Goal: Information Seeking & Learning: Learn about a topic

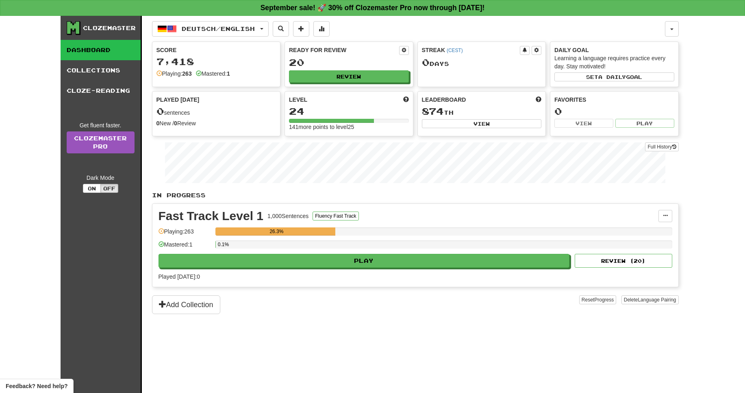
click at [218, 244] on div "0.1%" at bounding box center [218, 244] width 0 height 8
click at [337, 76] on button "Review" at bounding box center [349, 77] width 120 height 12
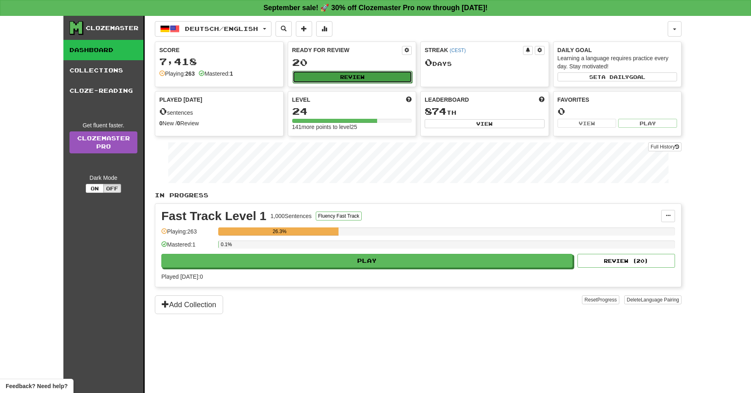
select select "**"
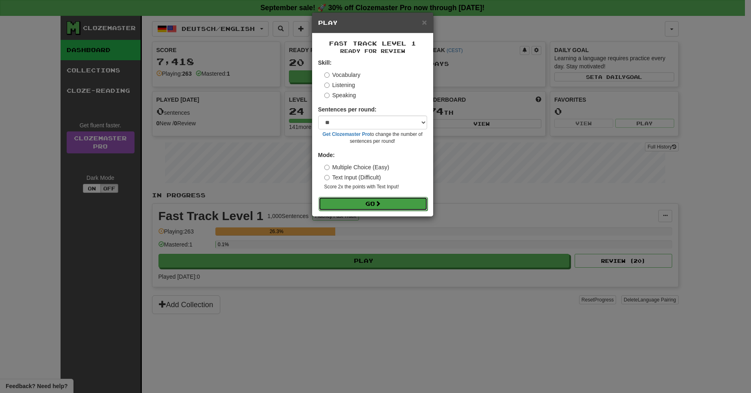
click at [365, 204] on button "Go" at bounding box center [373, 204] width 109 height 14
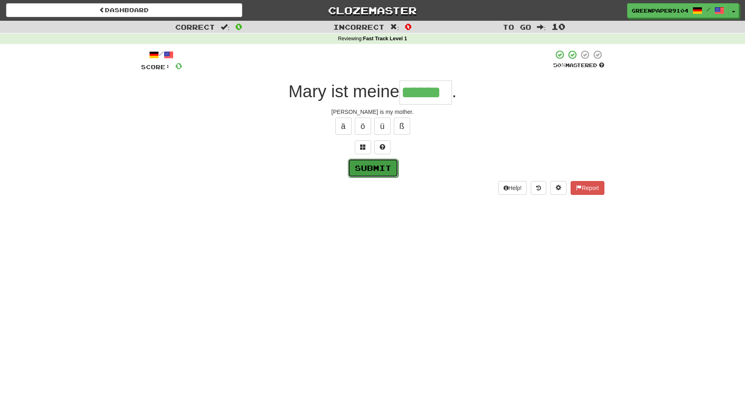
click at [383, 174] on button "Submit" at bounding box center [373, 168] width 50 height 19
type input "******"
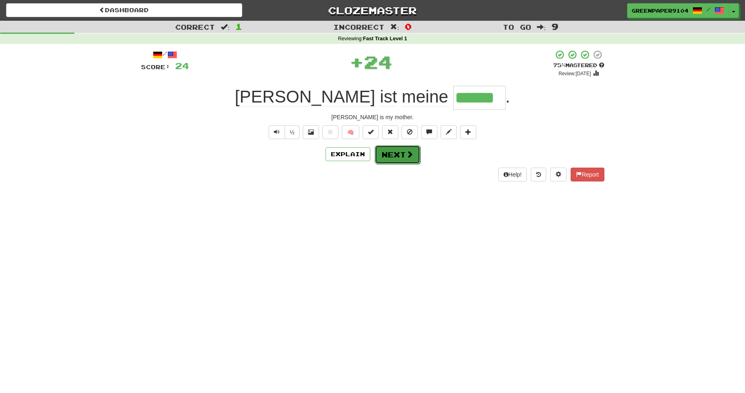
click at [397, 151] on button "Next" at bounding box center [398, 154] width 46 height 19
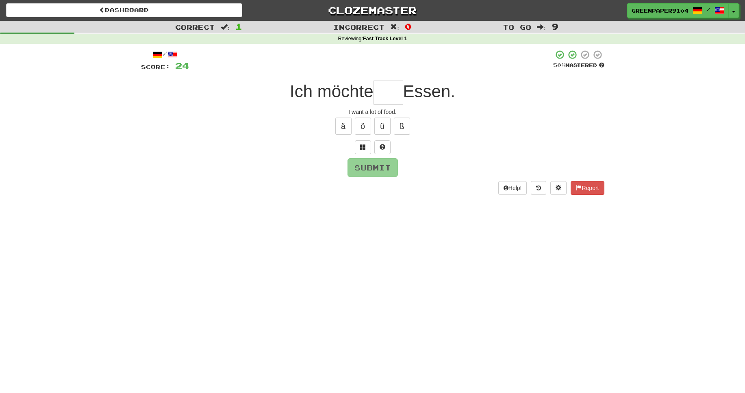
type input "*"
type input "****"
click at [367, 164] on button "Submit" at bounding box center [373, 168] width 50 height 19
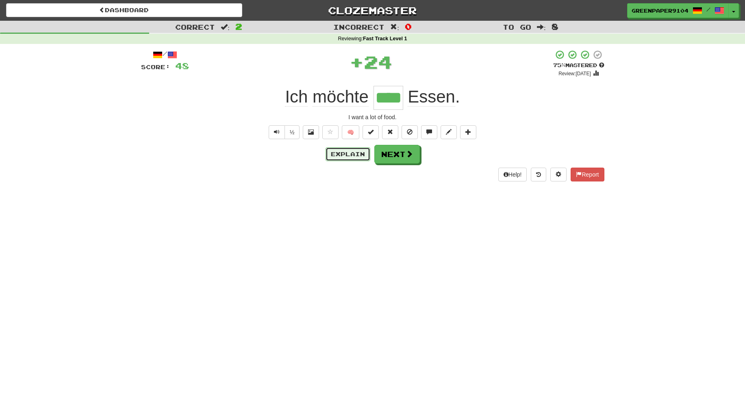
click at [350, 156] on button "Explain" at bounding box center [348, 154] width 45 height 14
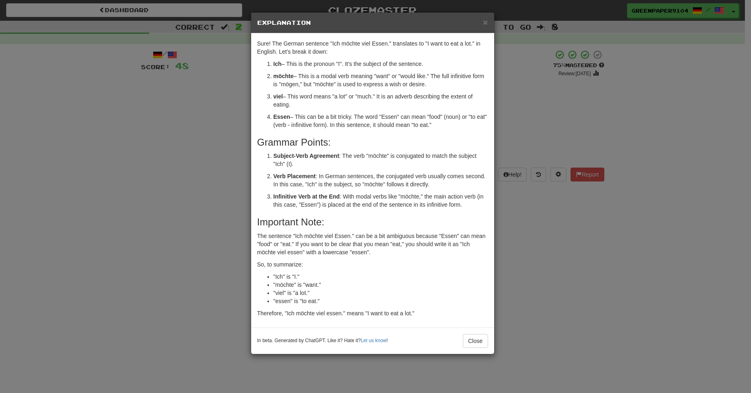
click at [571, 275] on div "× Explanation Sure! The German sentence "Ich möchte viel Essen." translates to …" at bounding box center [375, 196] width 751 height 393
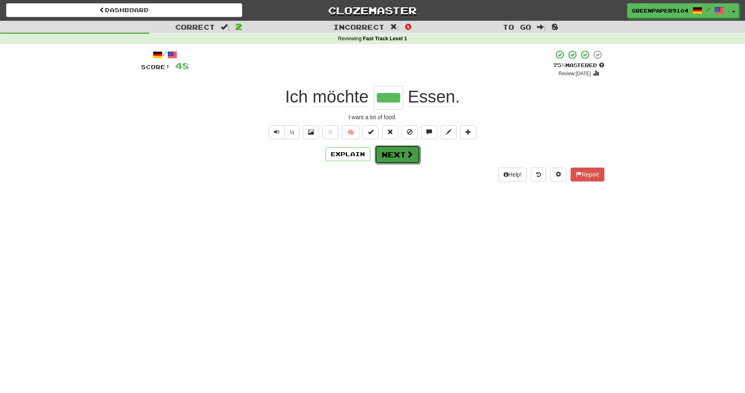
click at [406, 157] on span at bounding box center [409, 153] width 7 height 7
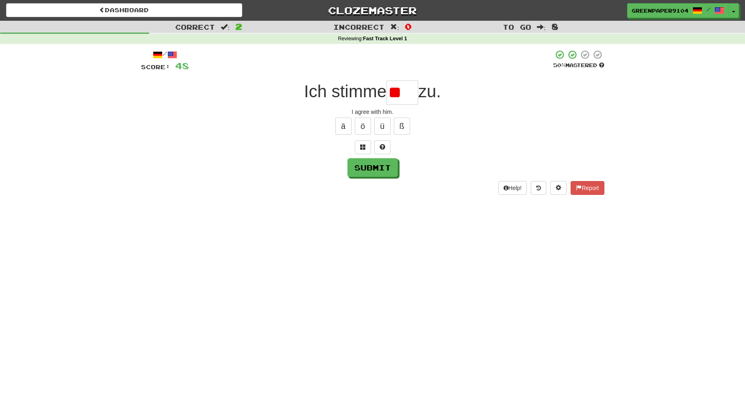
type input "*"
type input "***"
click at [365, 145] on span at bounding box center [363, 147] width 6 height 6
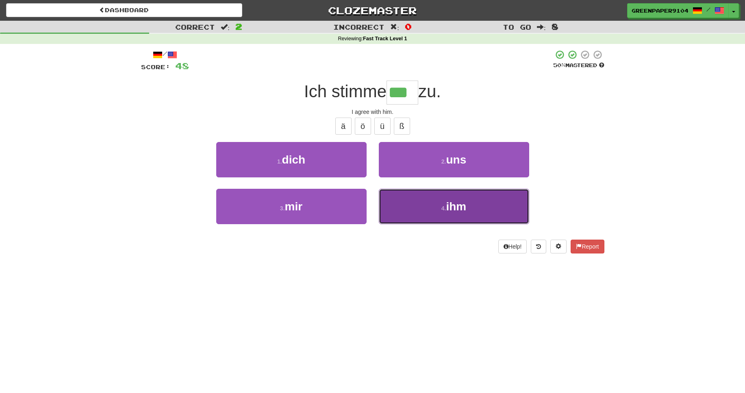
click at [436, 208] on button "4 . ihm" at bounding box center [454, 206] width 150 height 35
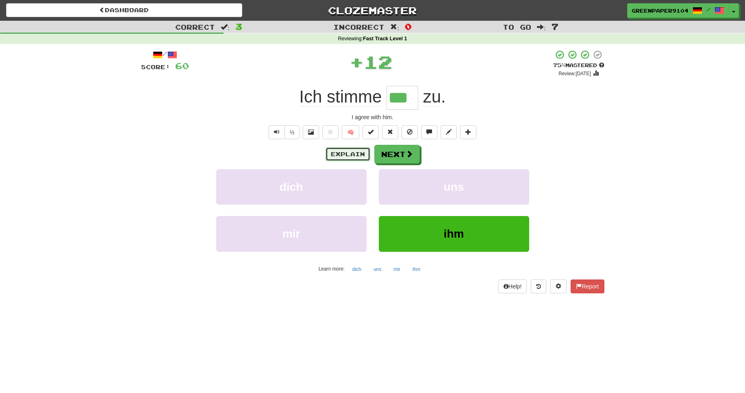
click at [341, 154] on button "Explain" at bounding box center [348, 154] width 45 height 14
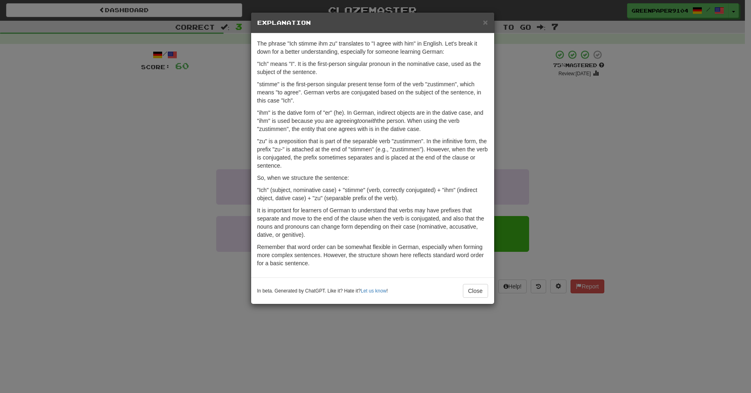
click at [604, 167] on div "× Explanation The phrase "Ich stimme ihm zu" translates to "I agree with him" i…" at bounding box center [375, 196] width 751 height 393
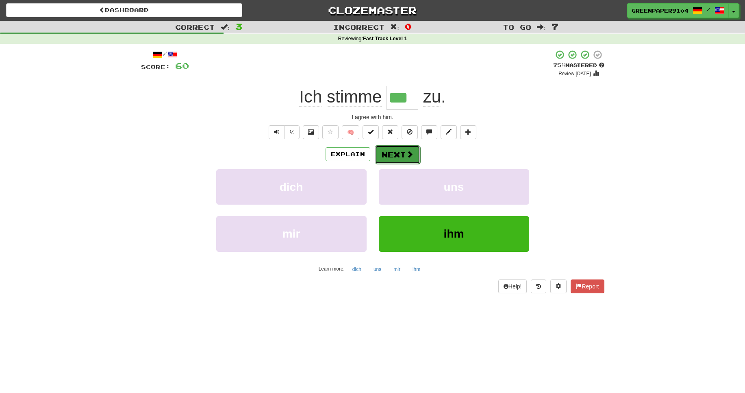
click at [392, 153] on button "Next" at bounding box center [398, 154] width 46 height 19
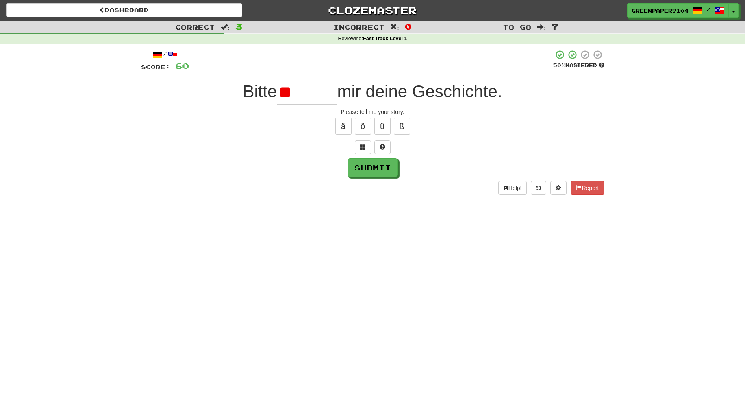
type input "*"
click at [364, 143] on button at bounding box center [363, 147] width 16 height 14
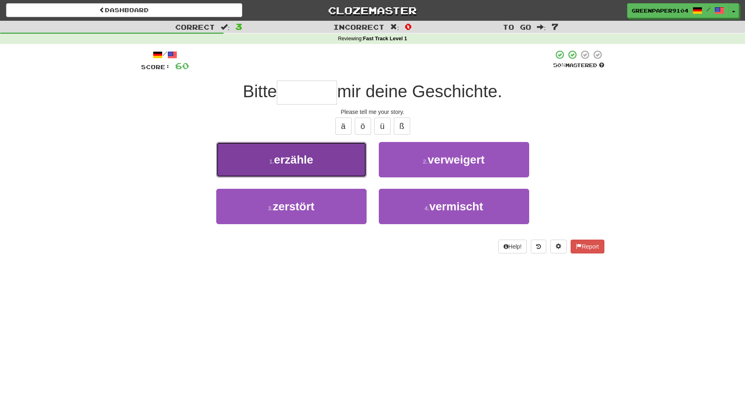
click at [316, 154] on button "1 . erzähle" at bounding box center [291, 159] width 150 height 35
type input "*******"
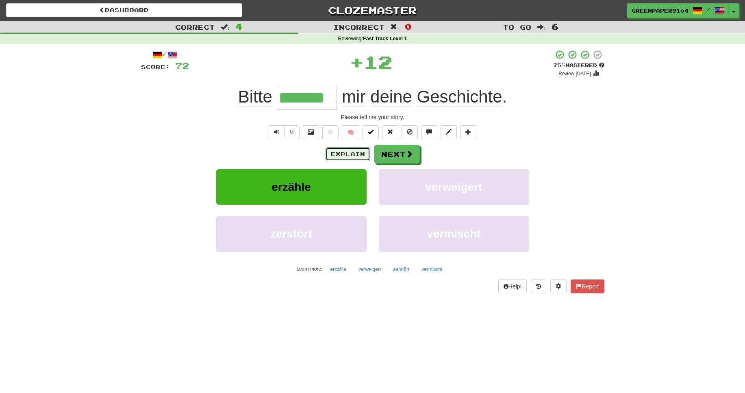
click at [343, 154] on button "Explain" at bounding box center [348, 154] width 45 height 14
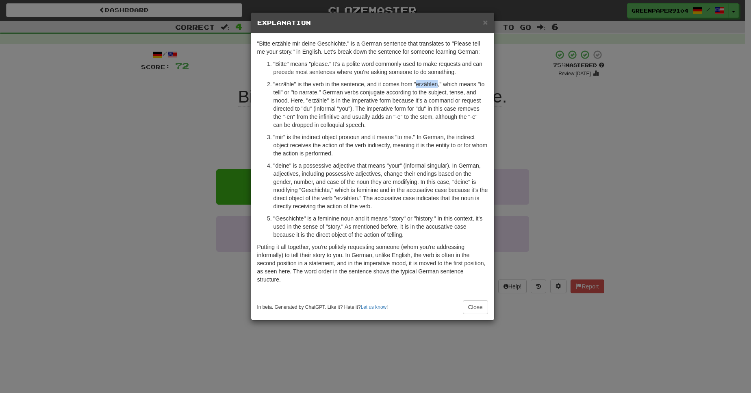
drag, startPoint x: 438, startPoint y: 83, endPoint x: 417, endPoint y: 82, distance: 20.4
click at [417, 82] on p ""erzähle" is the verb in the sentence, and it comes from "erzählen," which mean…" at bounding box center [381, 104] width 215 height 49
copy p "erzählen"
click at [629, 162] on div "× Explanation "Bitte erzähle mir deine Geschichte." is a German sentence that t…" at bounding box center [375, 196] width 751 height 393
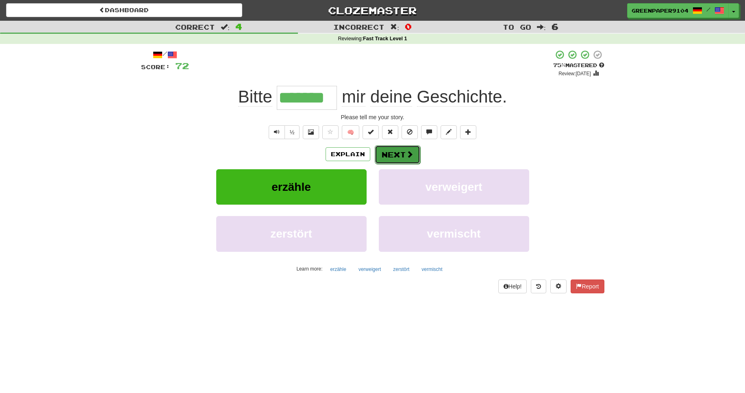
click at [399, 161] on button "Next" at bounding box center [398, 154] width 46 height 19
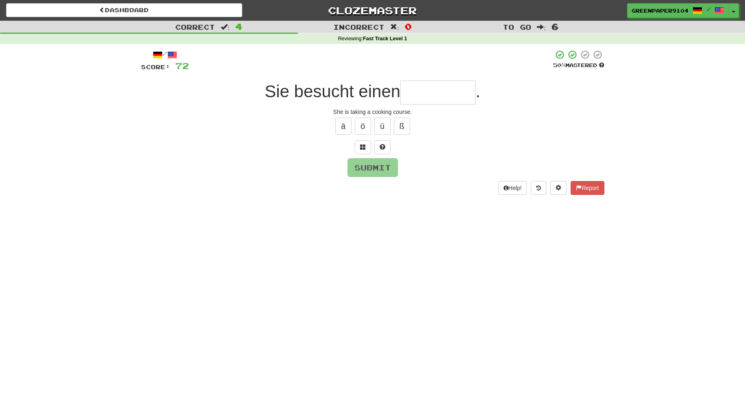
click at [423, 90] on input "text" at bounding box center [437, 92] width 75 height 24
click at [383, 128] on button "ü" at bounding box center [382, 125] width 16 height 17
type input "********"
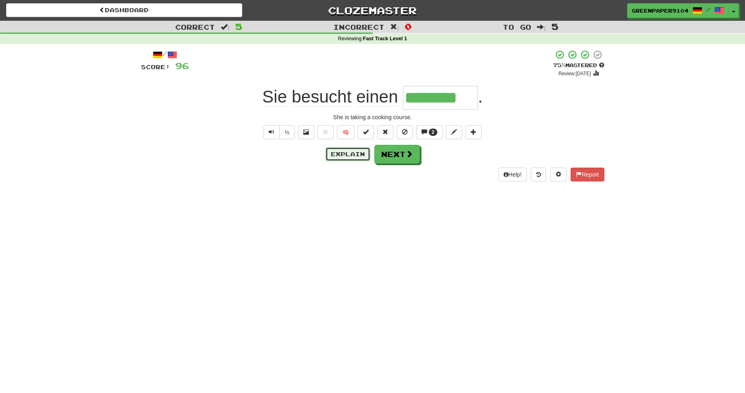
click at [346, 155] on button "Explain" at bounding box center [348, 154] width 45 height 14
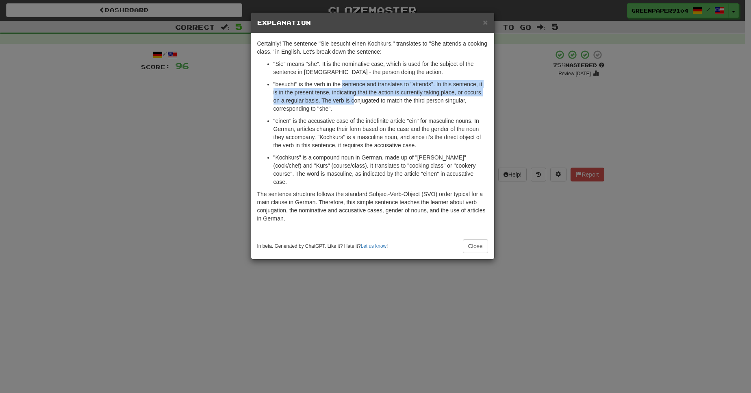
drag, startPoint x: 343, startPoint y: 82, endPoint x: 356, endPoint y: 103, distance: 24.0
click at [356, 103] on p ""besucht" is the verb in the sentence and translates to "attends". In this sent…" at bounding box center [381, 96] width 215 height 33
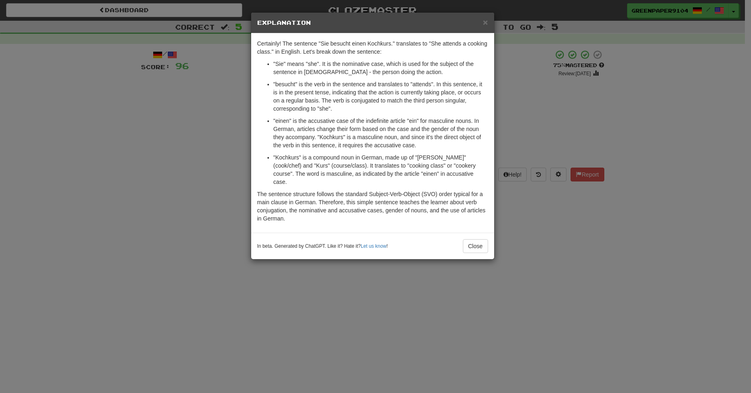
click at [369, 102] on p ""besucht" is the verb in the sentence and translates to "attends". In this sent…" at bounding box center [381, 96] width 215 height 33
drag, startPoint x: 295, startPoint y: 85, endPoint x: 276, endPoint y: 83, distance: 19.2
click at [276, 83] on p ""besucht" is the verb in the sentence and translates to "attends". In this sent…" at bounding box center [381, 96] width 215 height 33
copy p "besucht"
click at [478, 239] on button "Close" at bounding box center [475, 246] width 25 height 14
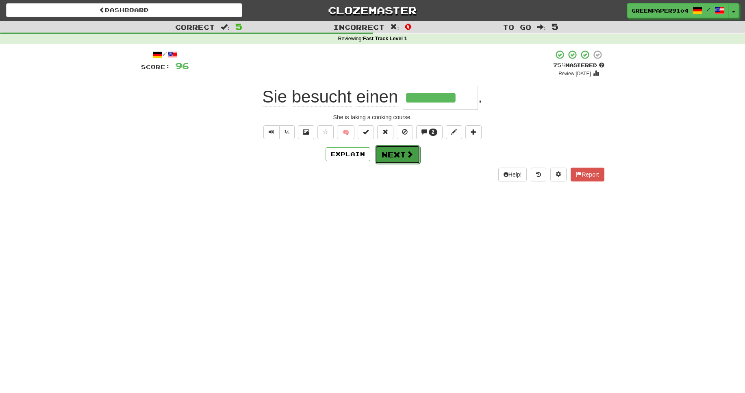
click at [405, 161] on button "Next" at bounding box center [398, 154] width 46 height 19
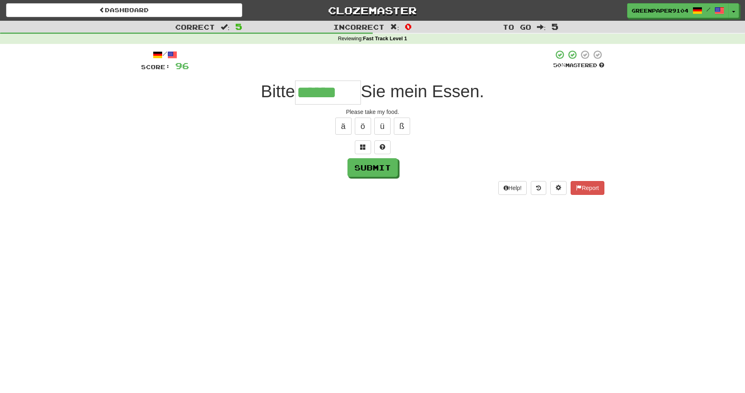
type input "******"
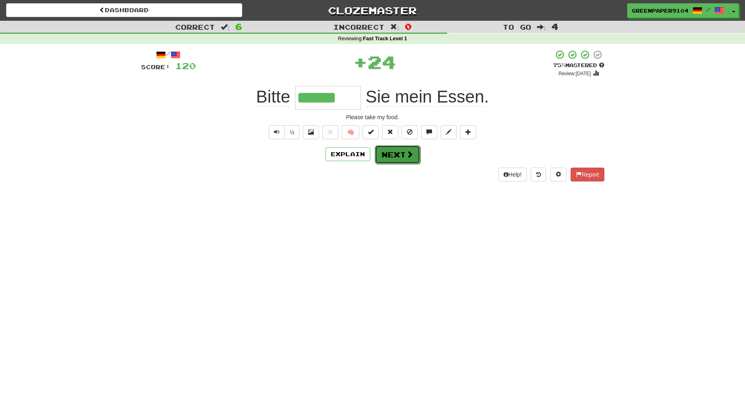
click at [391, 159] on button "Next" at bounding box center [398, 154] width 46 height 19
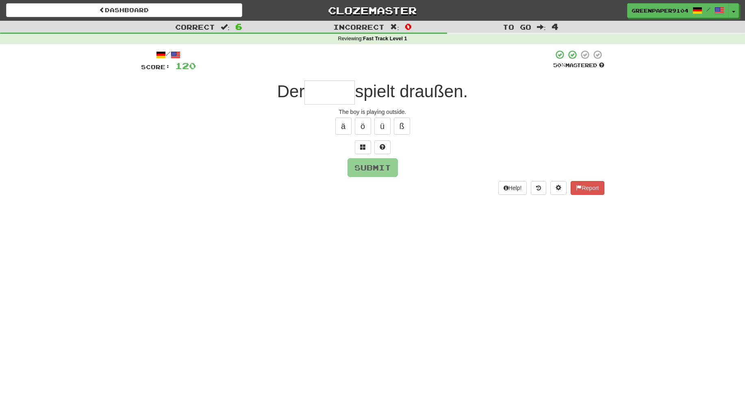
click at [322, 96] on input "text" at bounding box center [329, 92] width 50 height 24
type input "*****"
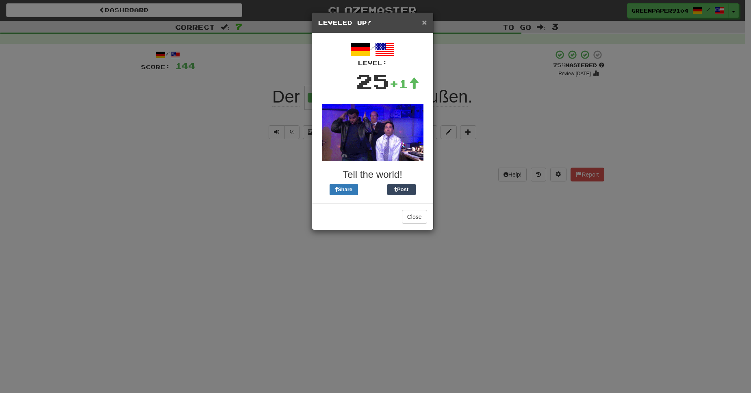
click at [426, 22] on span "×" at bounding box center [424, 21] width 5 height 9
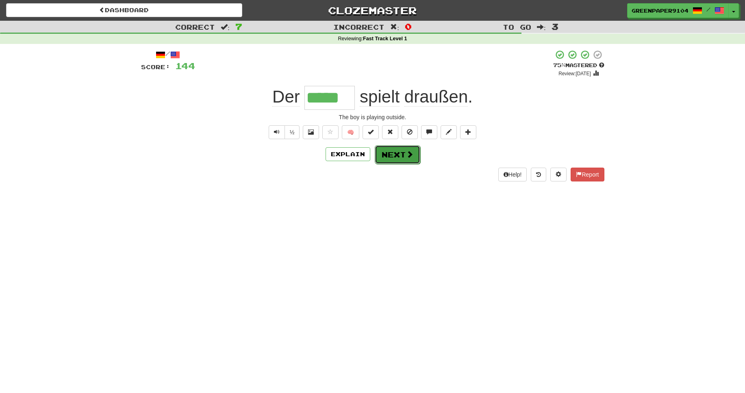
click at [396, 156] on button "Next" at bounding box center [398, 154] width 46 height 19
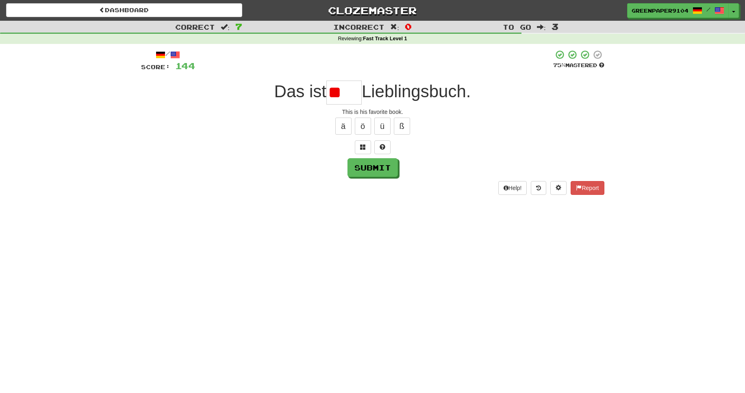
type input "*"
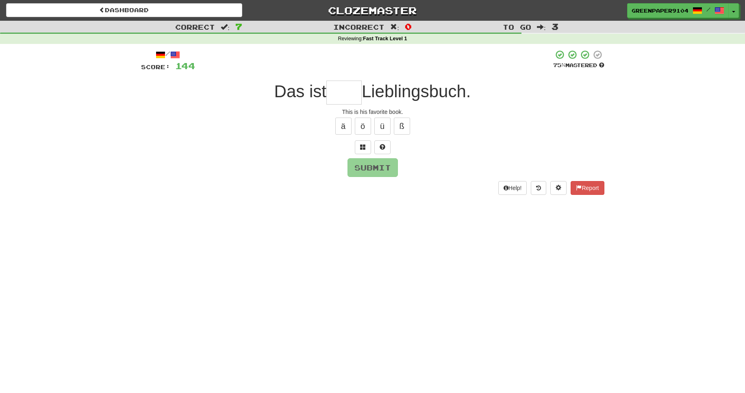
type input "*"
type input "****"
click at [367, 172] on button "Submit" at bounding box center [373, 168] width 50 height 19
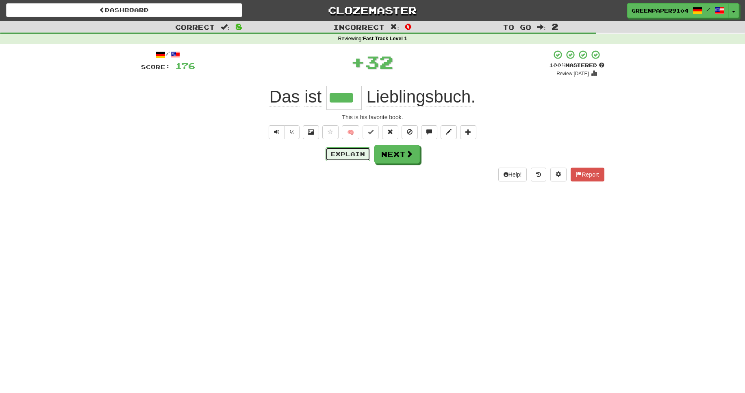
click at [346, 158] on button "Explain" at bounding box center [348, 154] width 45 height 14
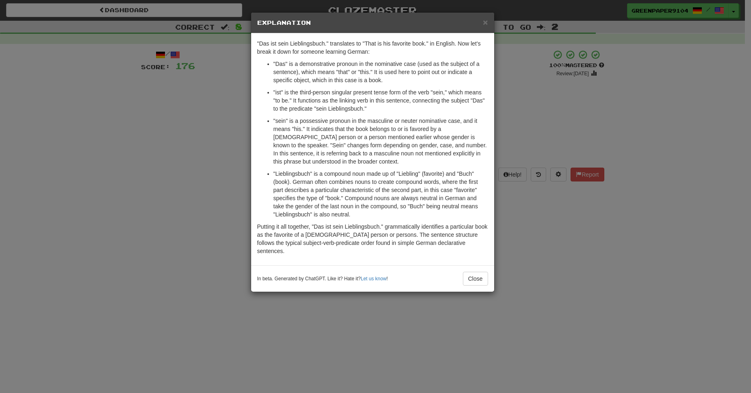
click at [630, 120] on div "× Explanation "Das ist sein Lieblingsbuch." translates to "That is his favorite…" at bounding box center [375, 196] width 751 height 393
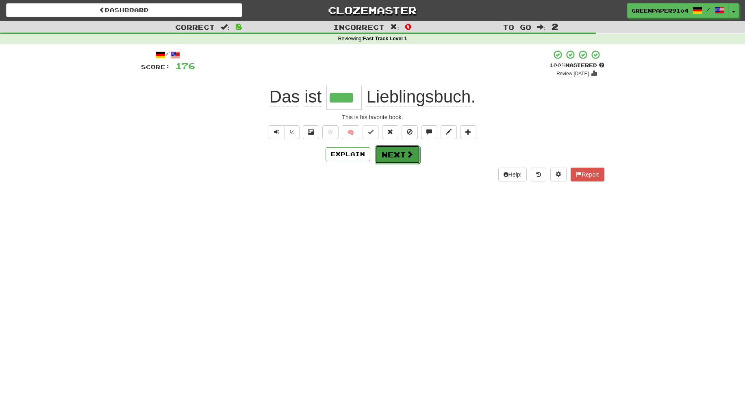
click at [398, 155] on button "Next" at bounding box center [398, 154] width 46 height 19
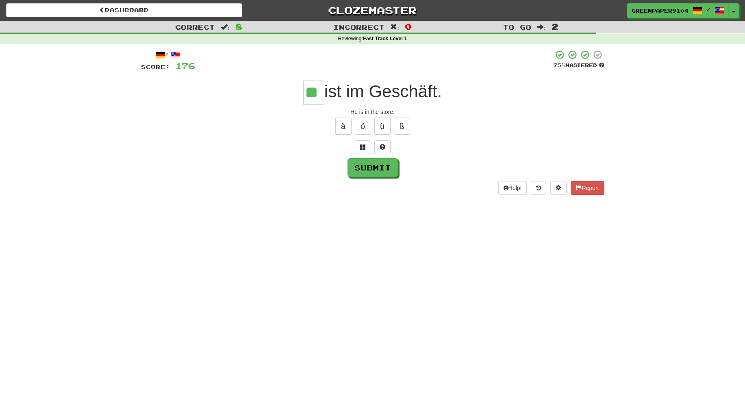
type input "**"
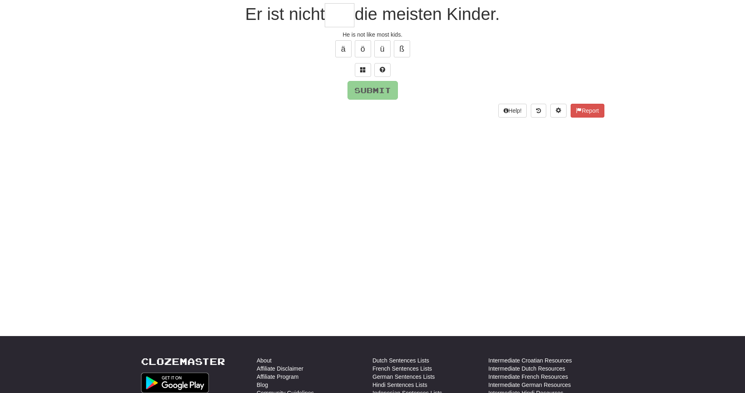
scroll to position [60, 0]
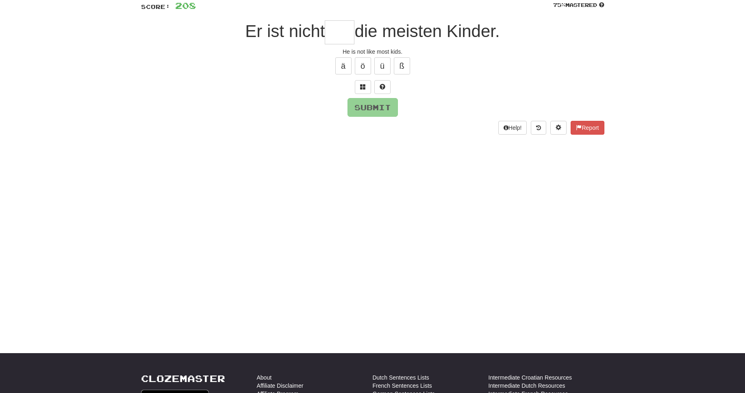
type input "*"
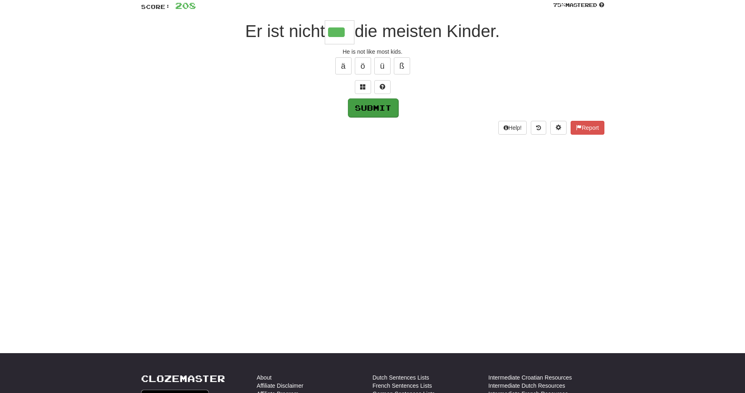
type input "***"
click at [367, 104] on button "Submit" at bounding box center [373, 107] width 50 height 19
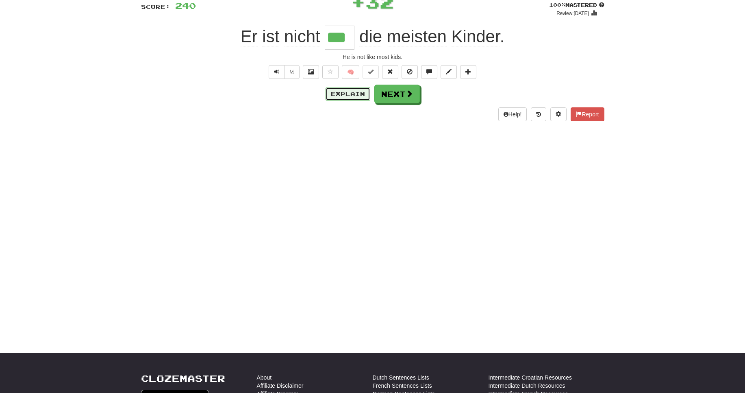
click at [354, 100] on button "Explain" at bounding box center [348, 94] width 45 height 14
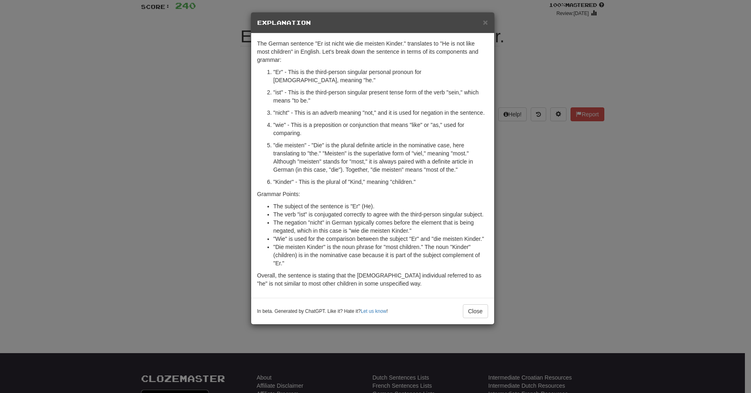
click at [569, 215] on div "× Explanation The German sentence "Er ist nicht wie die meisten Kinder." transl…" at bounding box center [375, 196] width 751 height 393
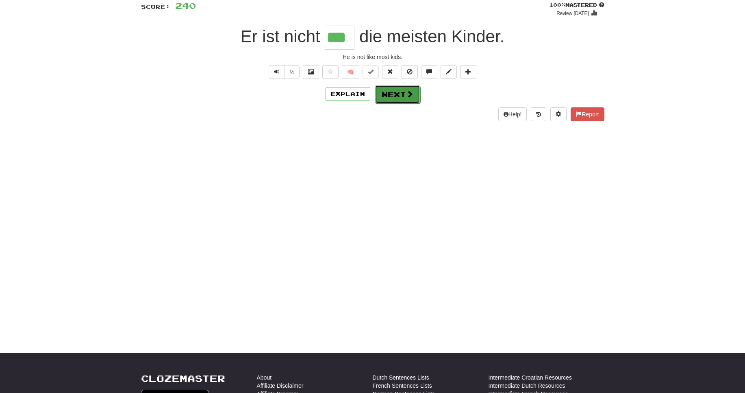
click at [397, 95] on button "Next" at bounding box center [398, 94] width 46 height 19
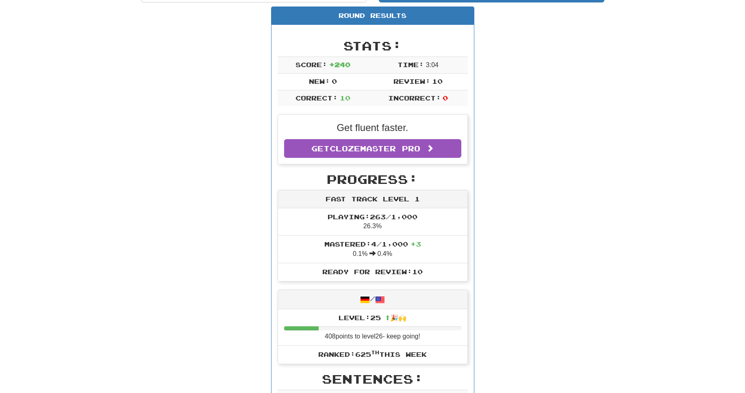
scroll to position [0, 0]
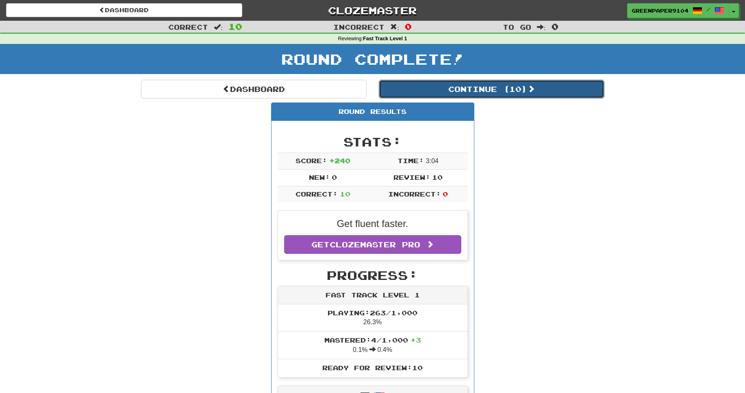
click at [440, 87] on button "Continue ( 10 )" at bounding box center [492, 89] width 226 height 19
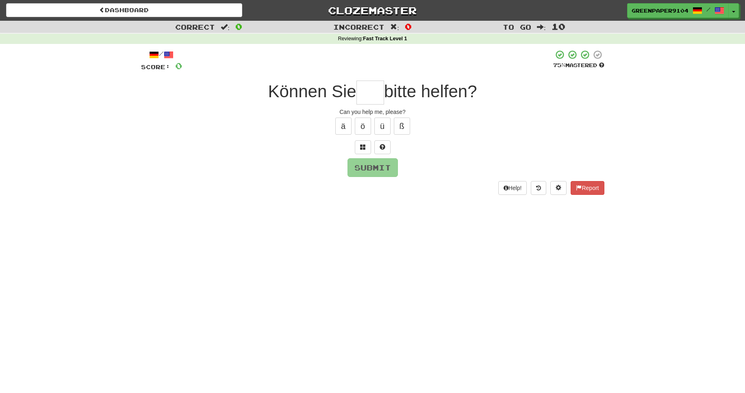
type input "*"
type input "***"
click at [365, 165] on button "Submit" at bounding box center [373, 168] width 50 height 19
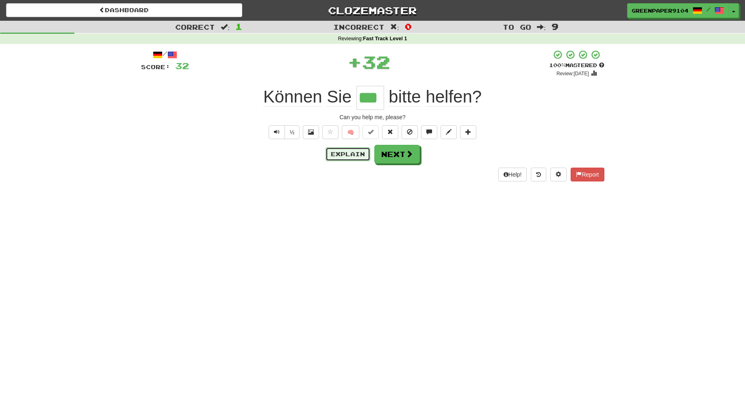
click at [340, 154] on button "Explain" at bounding box center [348, 154] width 45 height 14
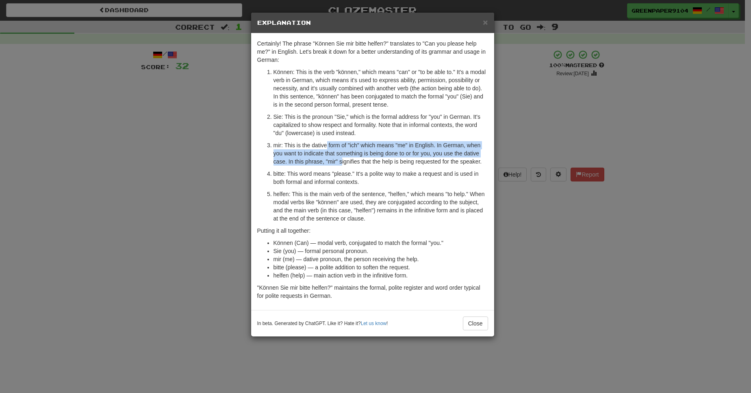
drag, startPoint x: 326, startPoint y: 144, endPoint x: 342, endPoint y: 159, distance: 22.4
click at [342, 159] on p "mir: This is the dative form of "ich" which means "me" in English. In German, w…" at bounding box center [381, 153] width 215 height 24
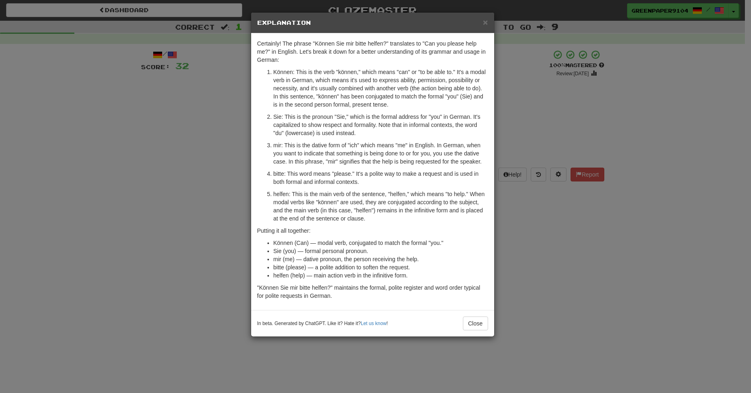
click at [574, 253] on div "× Explanation Certainly! The phrase "Können Sie mir bitte helfen?" translates t…" at bounding box center [375, 196] width 751 height 393
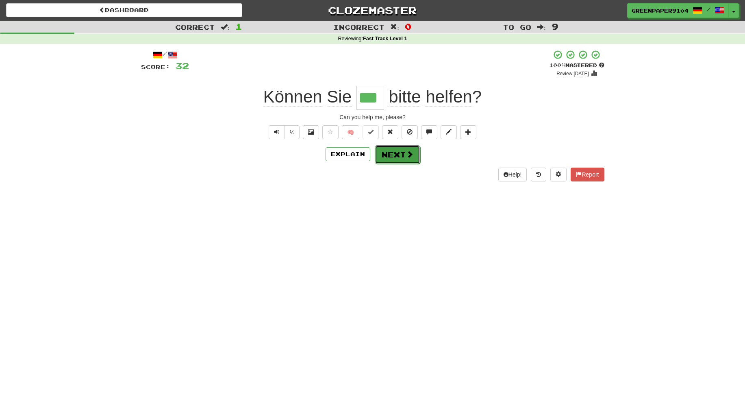
click at [402, 155] on button "Next" at bounding box center [398, 154] width 46 height 19
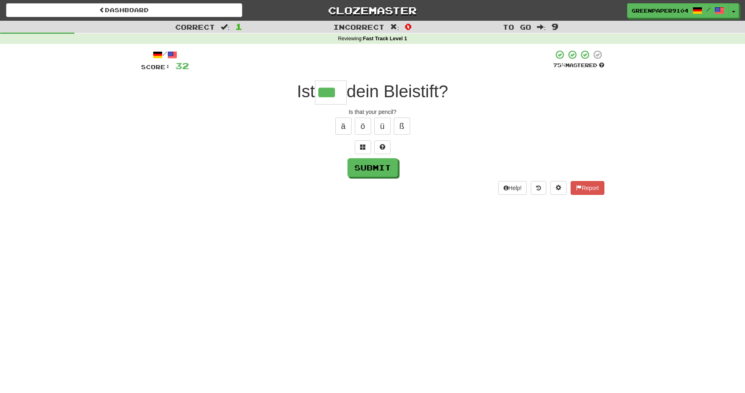
type input "***"
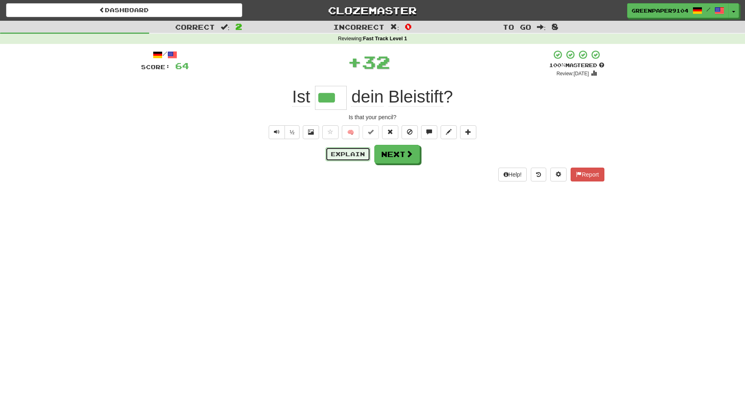
click at [356, 154] on button "Explain" at bounding box center [348, 154] width 45 height 14
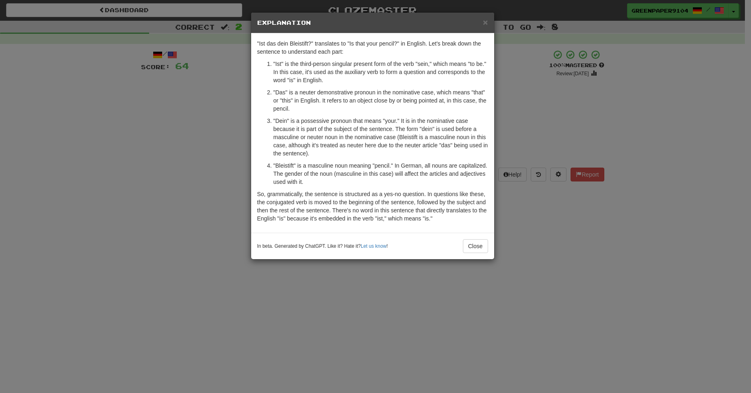
click at [663, 261] on div "× Explanation "Ist das dein Bleistift?" translates to "Is that your pencil?" in…" at bounding box center [375, 196] width 751 height 393
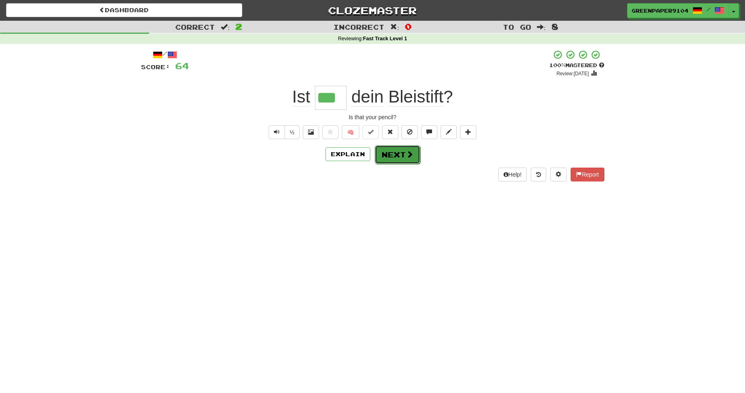
click at [389, 150] on button "Next" at bounding box center [398, 154] width 46 height 19
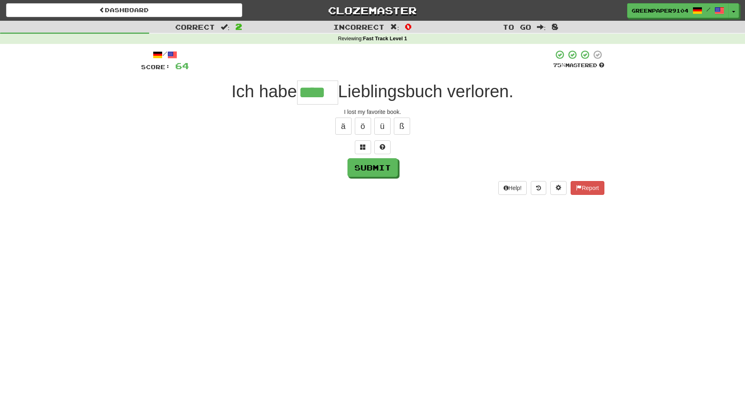
type input "****"
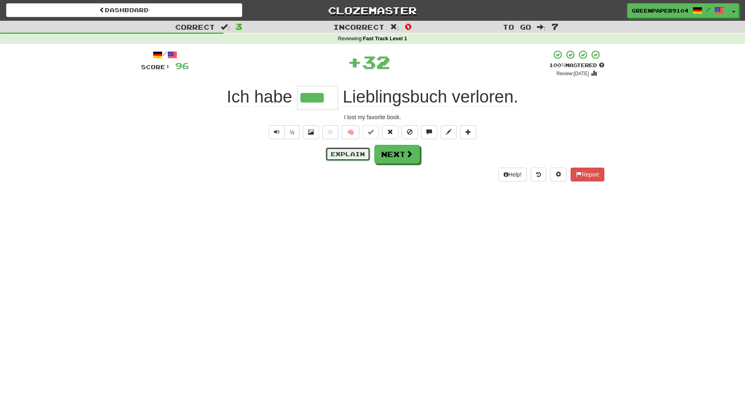
click at [352, 161] on button "Explain" at bounding box center [348, 154] width 45 height 14
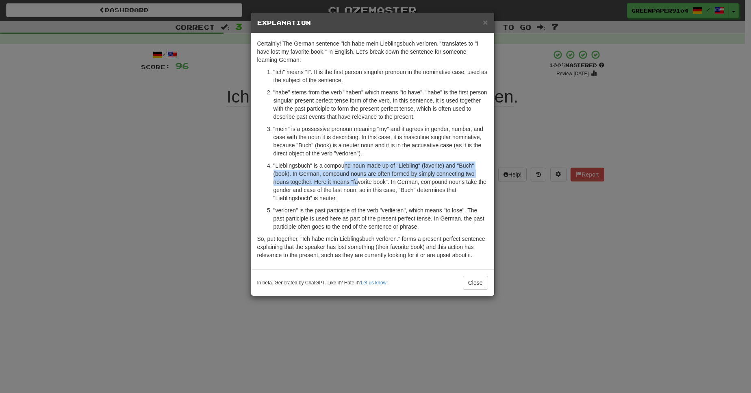
drag, startPoint x: 345, startPoint y: 165, endPoint x: 358, endPoint y: 182, distance: 22.0
click at [358, 181] on p ""Lieblingsbuch" is a compound noun made up of "Liebling" (favorite) and "Buch" …" at bounding box center [381, 181] width 215 height 41
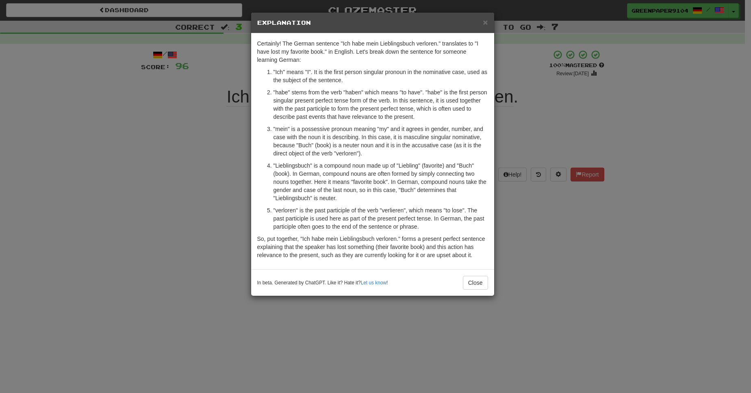
click at [590, 258] on div "× Explanation Certainly! The German sentence "Ich habe mein Lieblingsbuch verlo…" at bounding box center [375, 196] width 751 height 393
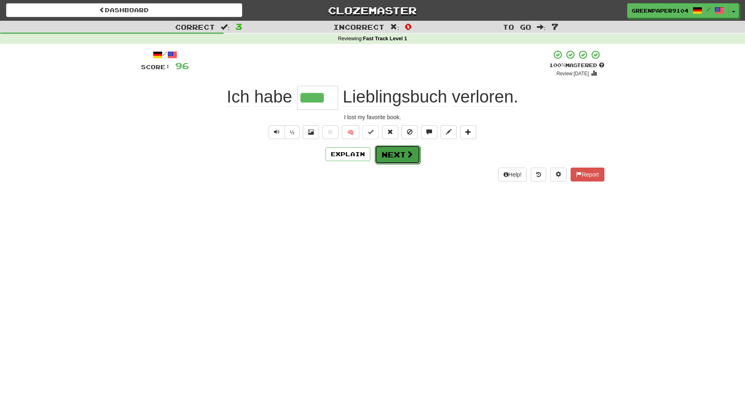
click at [406, 162] on button "Next" at bounding box center [398, 154] width 46 height 19
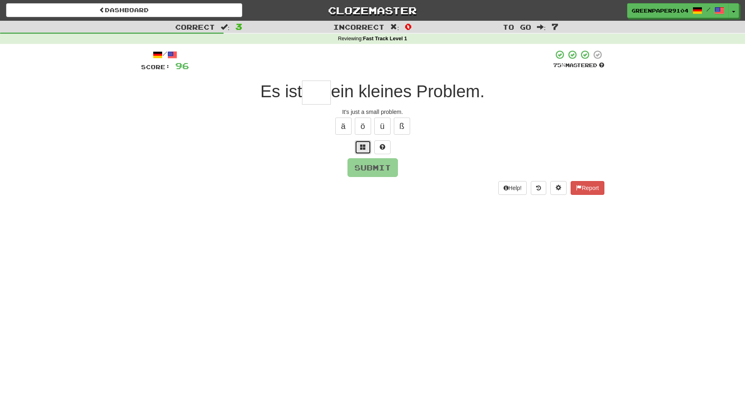
click at [355, 149] on button at bounding box center [363, 147] width 16 height 14
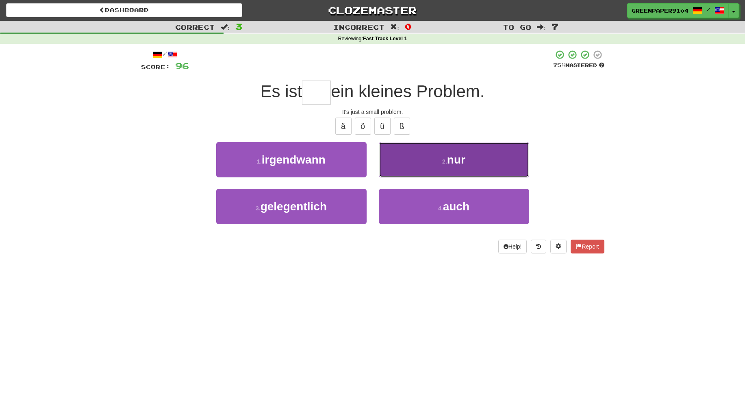
click at [407, 166] on button "2 . nur" at bounding box center [454, 159] width 150 height 35
type input "***"
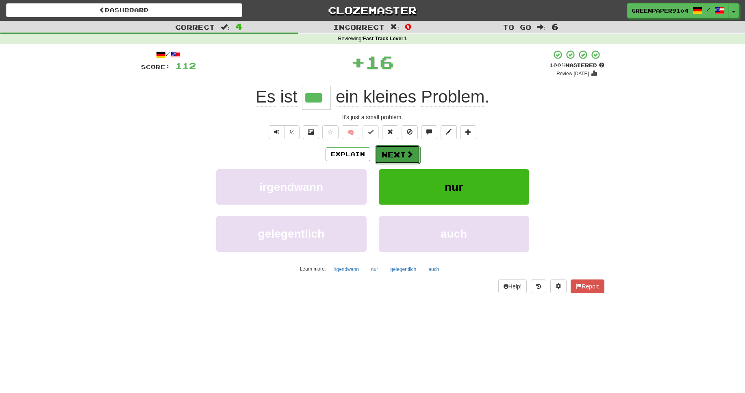
click at [393, 159] on button "Next" at bounding box center [398, 154] width 46 height 19
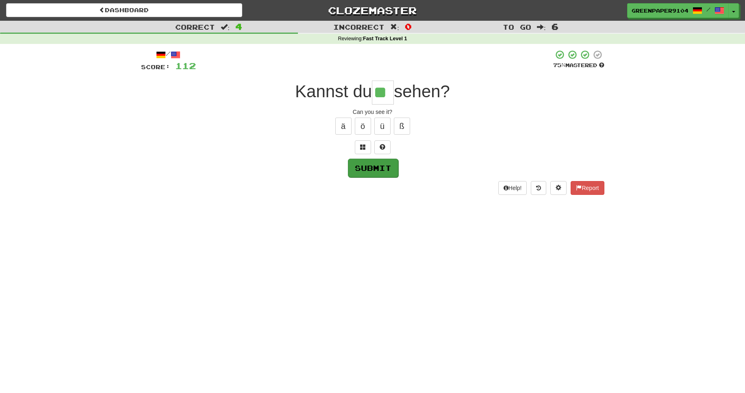
type input "**"
click at [364, 171] on button "Submit" at bounding box center [373, 168] width 50 height 19
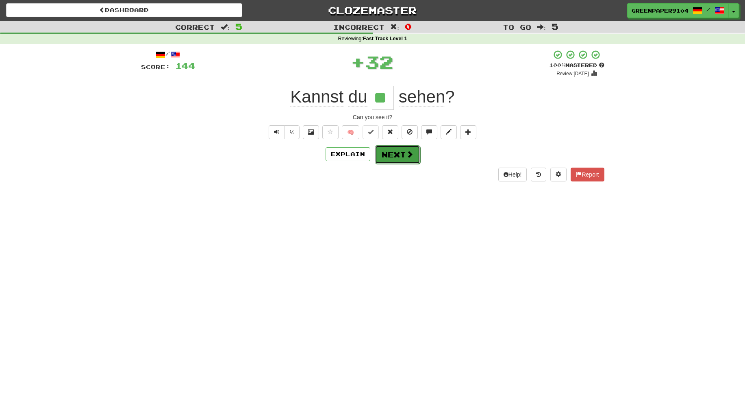
click at [398, 157] on button "Next" at bounding box center [398, 154] width 46 height 19
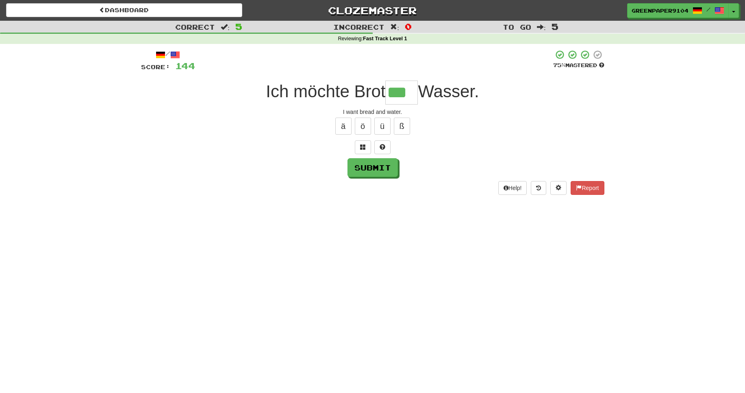
type input "***"
type input "**"
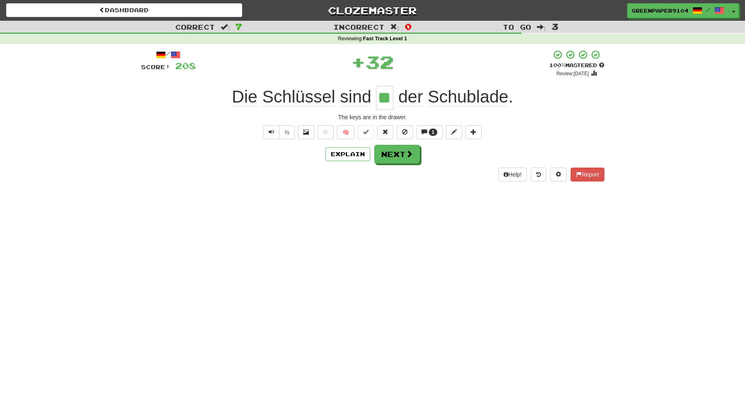
click at [453, 101] on span "Schublade" at bounding box center [468, 97] width 81 height 20
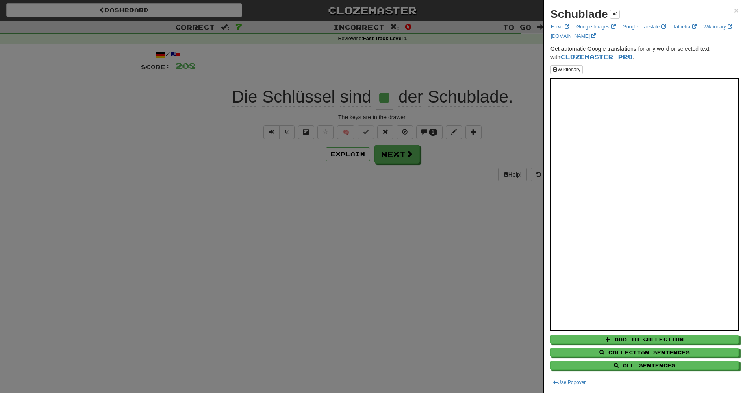
click at [441, 246] on div at bounding box center [372, 196] width 745 height 393
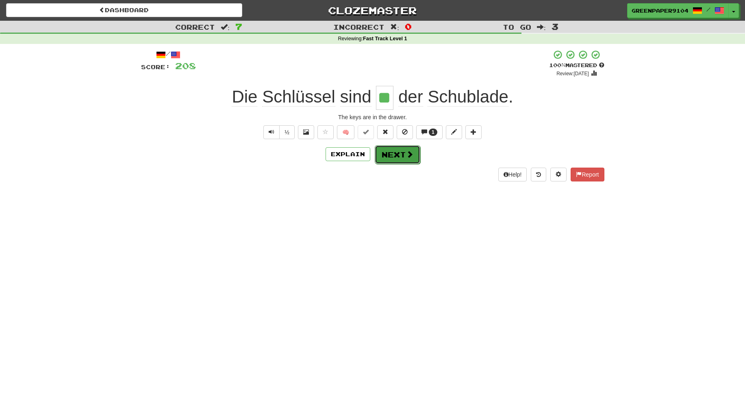
click at [392, 158] on button "Next" at bounding box center [398, 154] width 46 height 19
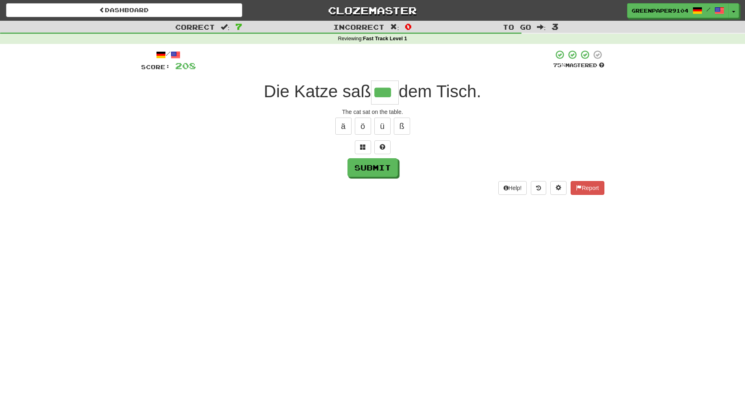
type input "***"
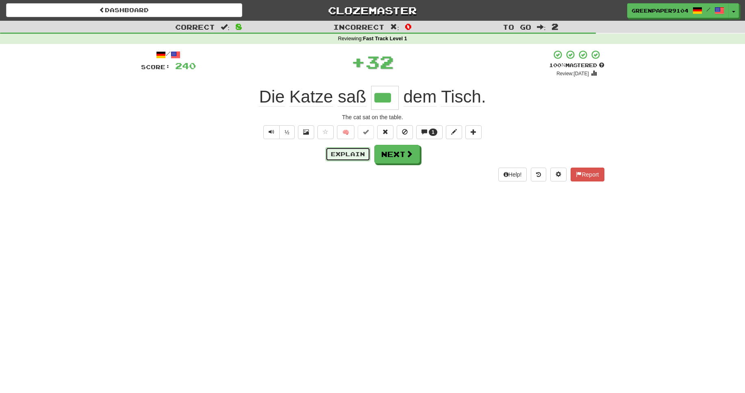
click at [338, 154] on button "Explain" at bounding box center [348, 154] width 45 height 14
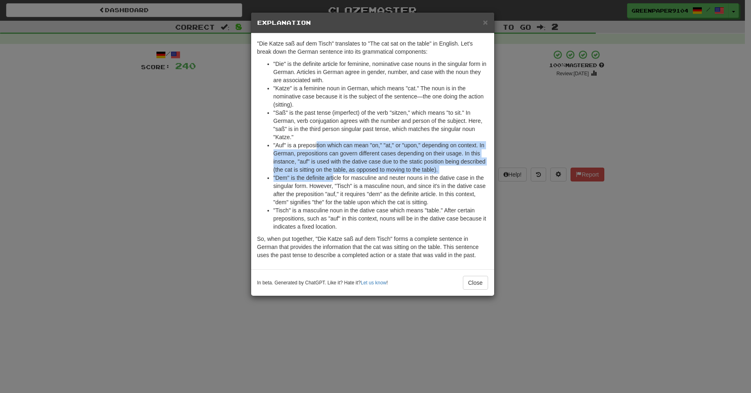
drag, startPoint x: 317, startPoint y: 145, endPoint x: 332, endPoint y: 181, distance: 39.3
click at [332, 181] on ul ""Die" is the definite article for feminine, nominative case nouns in the singul…" at bounding box center [372, 145] width 231 height 171
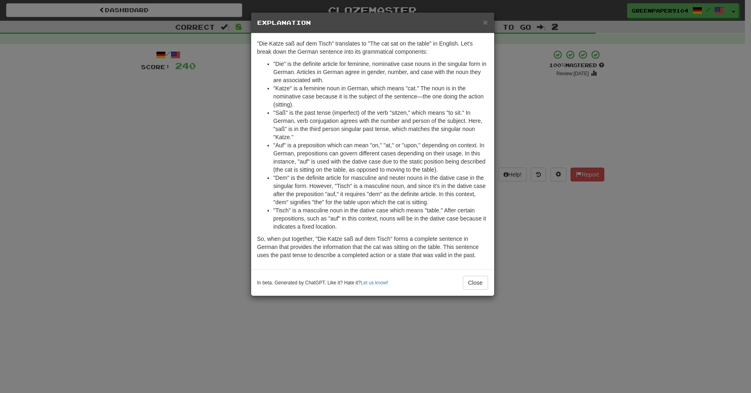
click at [540, 114] on div "× Explanation "Die Katze saß auf dem Tisch" translates to "The cat sat on the t…" at bounding box center [375, 196] width 751 height 393
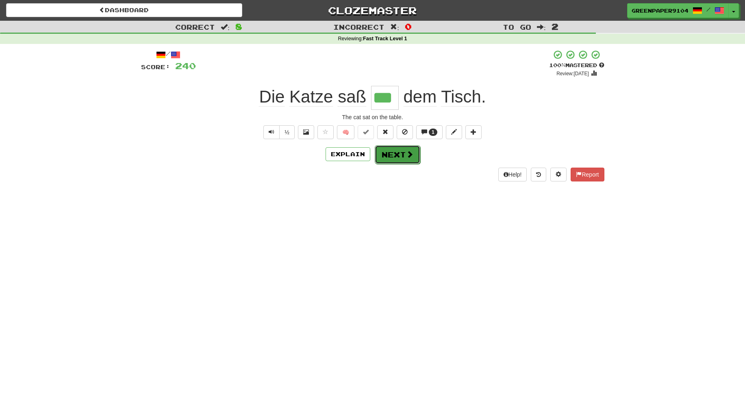
click at [396, 153] on button "Next" at bounding box center [398, 154] width 46 height 19
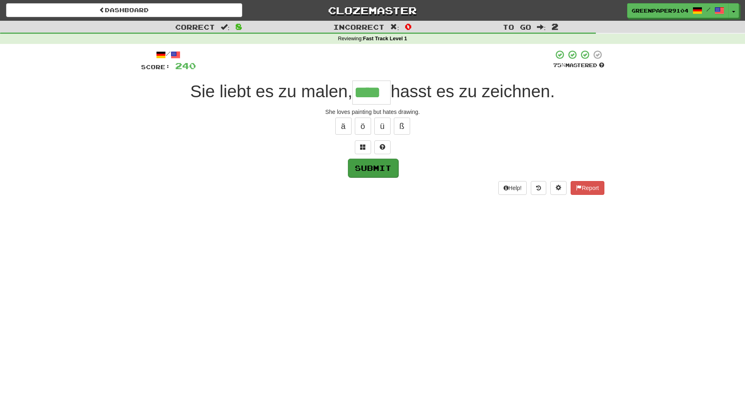
type input "****"
click at [371, 165] on button "Submit" at bounding box center [373, 168] width 50 height 19
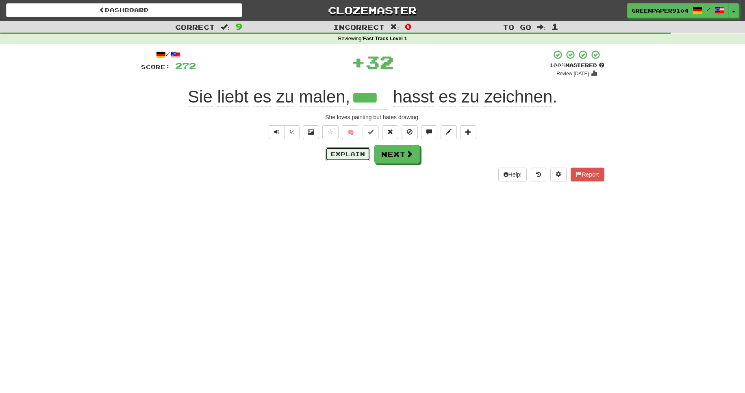
click at [339, 157] on button "Explain" at bounding box center [348, 154] width 45 height 14
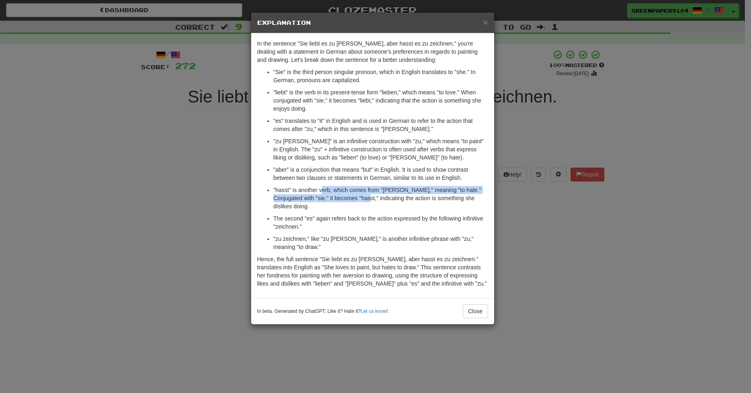
drag, startPoint x: 321, startPoint y: 187, endPoint x: 353, endPoint y: 198, distance: 34.2
click at [353, 198] on p ""hasst" is another verb, which comes from "hassen," meaning "to hate." Conjugat…" at bounding box center [381, 198] width 215 height 24
click at [598, 250] on div "× Explanation In the sentence "Sie liebt es zu malen, aber hasst es zu zeichnen…" at bounding box center [375, 196] width 751 height 393
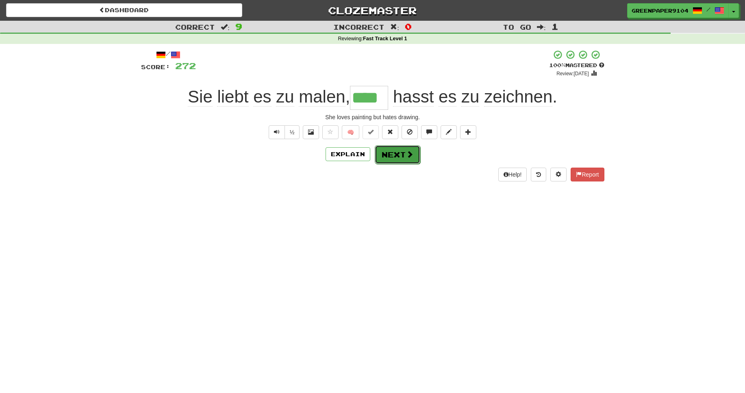
click at [389, 154] on button "Next" at bounding box center [398, 154] width 46 height 19
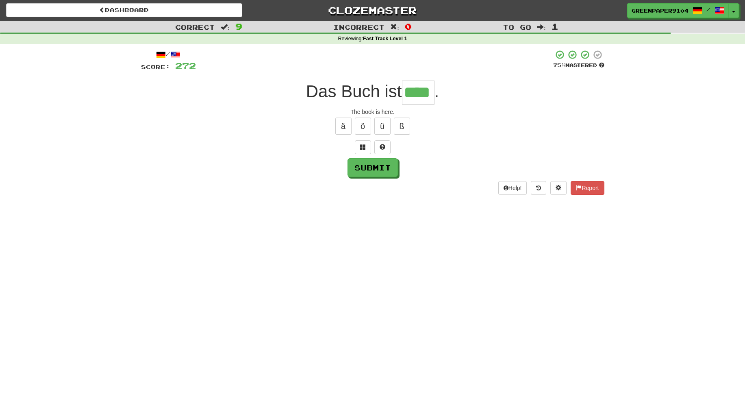
type input "****"
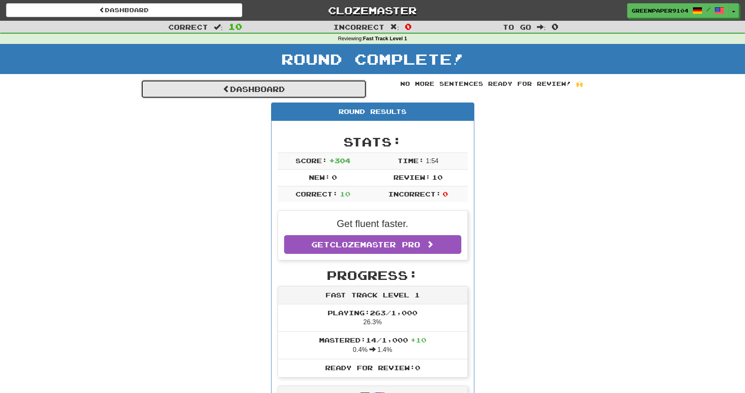
click at [311, 90] on link "Dashboard" at bounding box center [254, 89] width 226 height 19
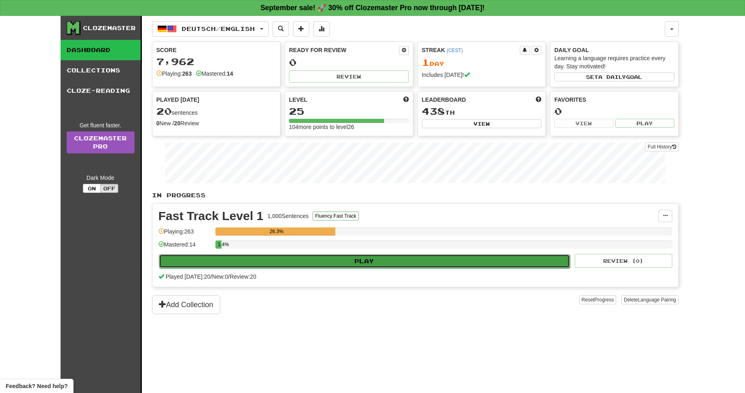
click at [367, 262] on button "Play" at bounding box center [364, 261] width 411 height 14
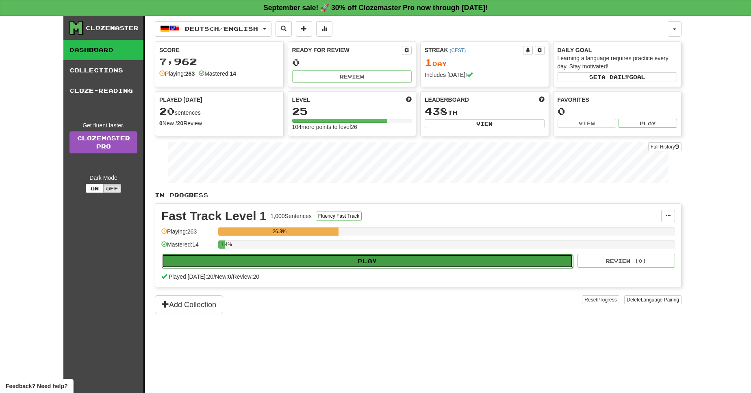
select select "**"
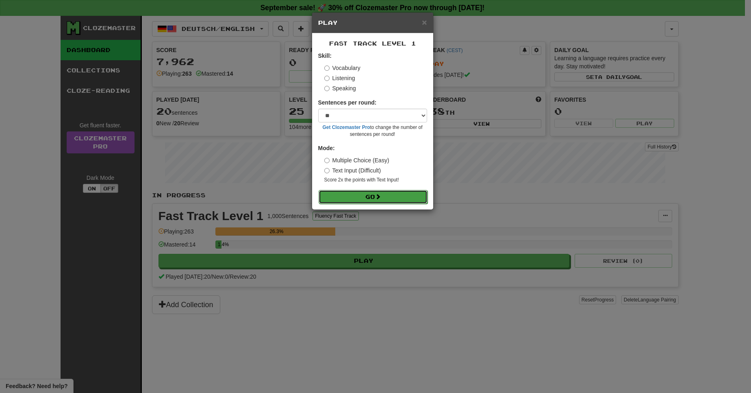
click at [369, 194] on button "Go" at bounding box center [373, 197] width 109 height 14
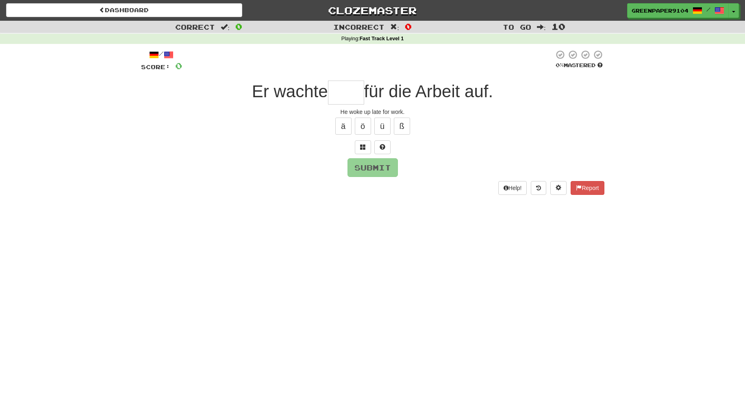
click at [350, 93] on input "text" at bounding box center [346, 92] width 36 height 24
type input "*"
click at [360, 150] on span at bounding box center [363, 147] width 6 height 6
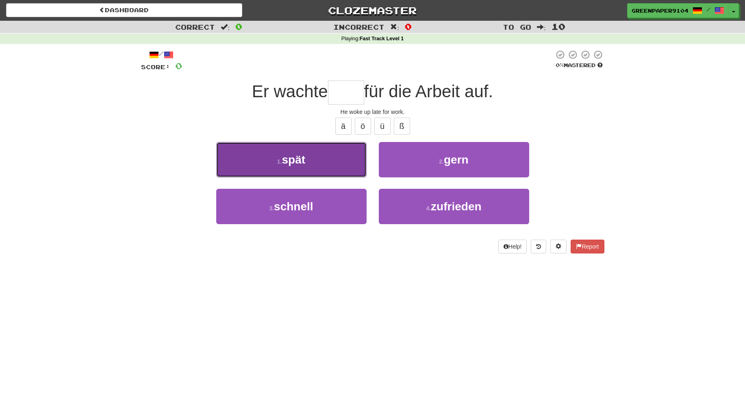
click at [341, 163] on button "1 . spät" at bounding box center [291, 159] width 150 height 35
type input "****"
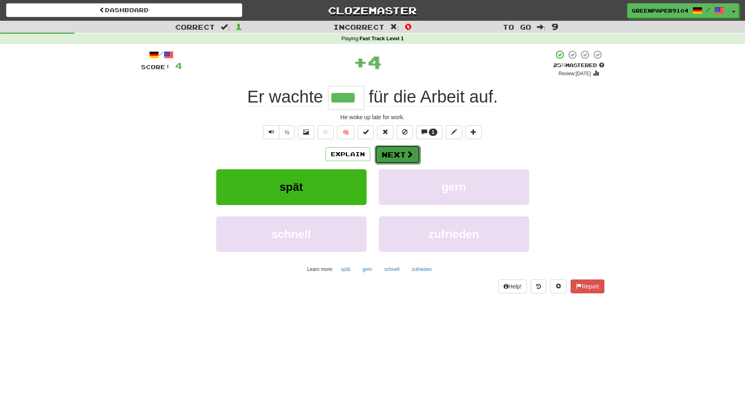
click at [400, 151] on button "Next" at bounding box center [398, 154] width 46 height 19
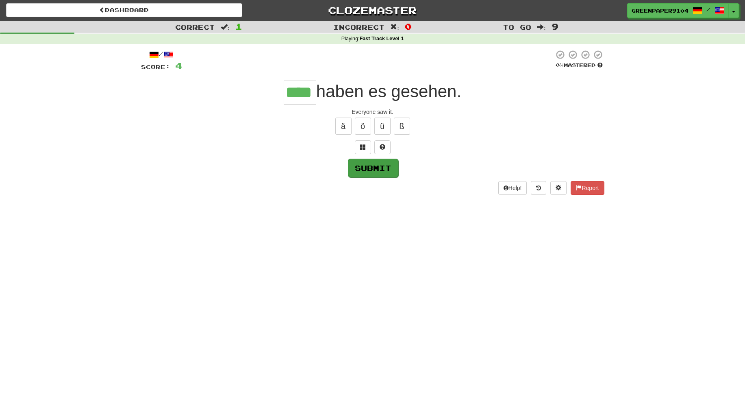
type input "****"
click at [376, 164] on button "Submit" at bounding box center [373, 168] width 50 height 19
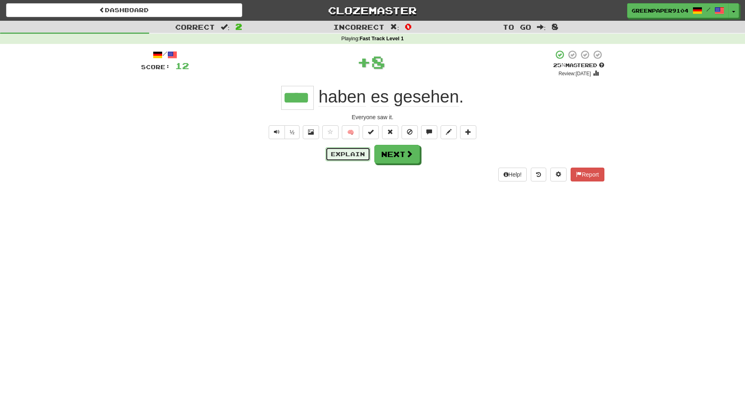
click at [351, 150] on button "Explain" at bounding box center [348, 154] width 45 height 14
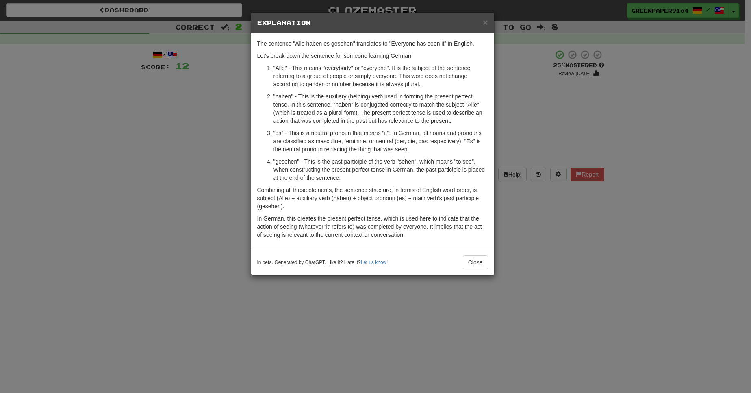
click at [176, 189] on div "× Explanation The sentence "Alle haben es gesehen" translates to "Everyone has …" at bounding box center [375, 196] width 751 height 393
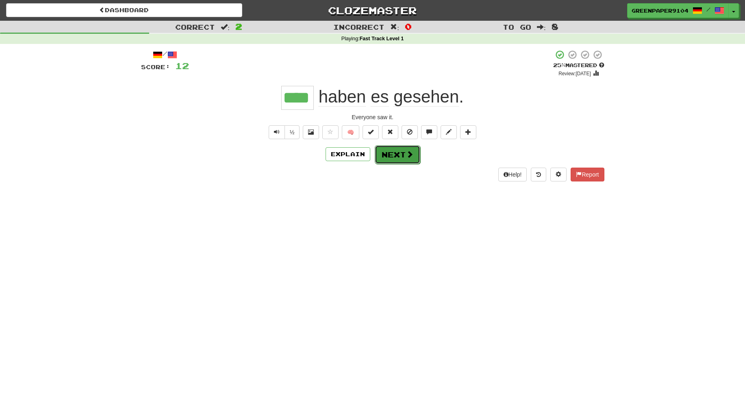
click at [402, 156] on button "Next" at bounding box center [398, 154] width 46 height 19
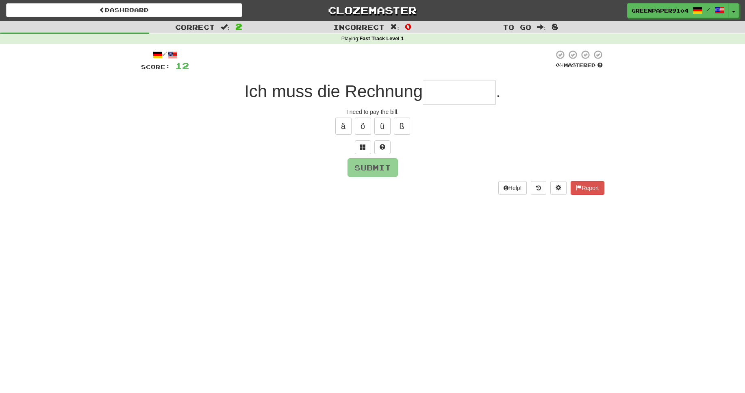
click at [462, 95] on input "text" at bounding box center [459, 92] width 73 height 24
type input "********"
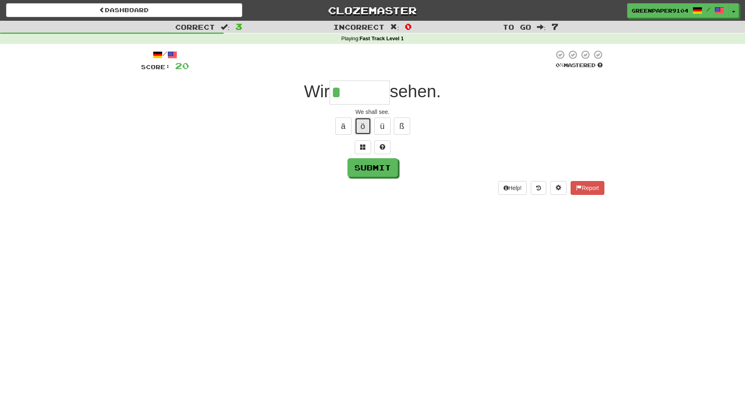
click at [363, 126] on button "ö" at bounding box center [363, 125] width 16 height 17
type input "*"
click at [360, 153] on button at bounding box center [363, 147] width 16 height 14
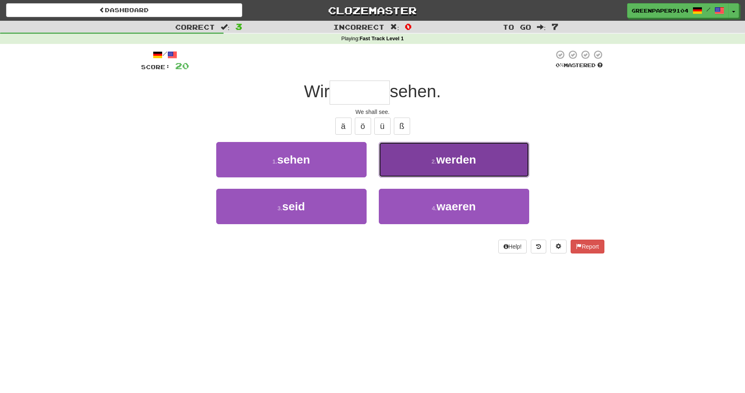
click at [425, 162] on button "2 . werden" at bounding box center [454, 159] width 150 height 35
type input "******"
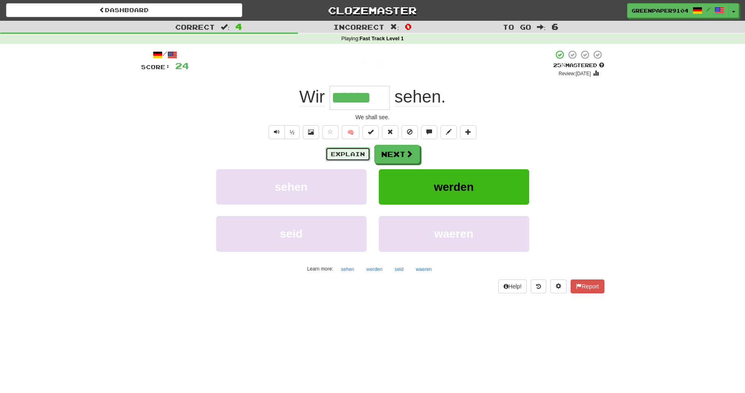
click at [346, 155] on button "Explain" at bounding box center [348, 154] width 45 height 14
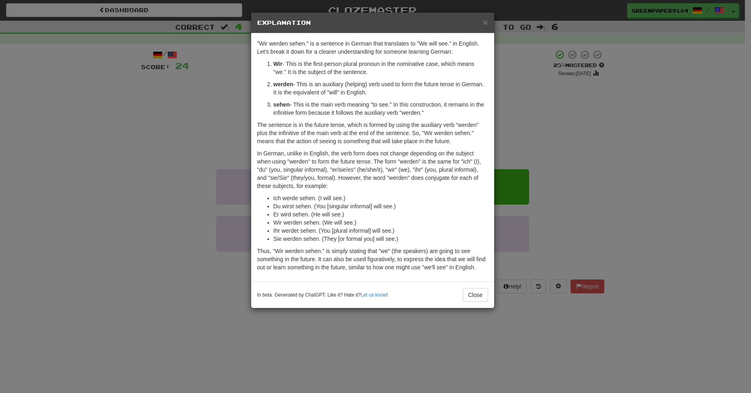
click at [591, 155] on div "× Explanation "Wir werden sehen." is a sentence in German that translates to "W…" at bounding box center [375, 196] width 751 height 393
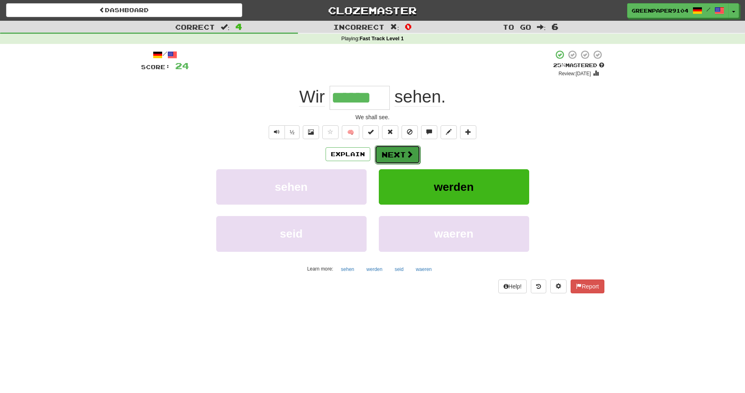
click at [395, 158] on button "Next" at bounding box center [398, 154] width 46 height 19
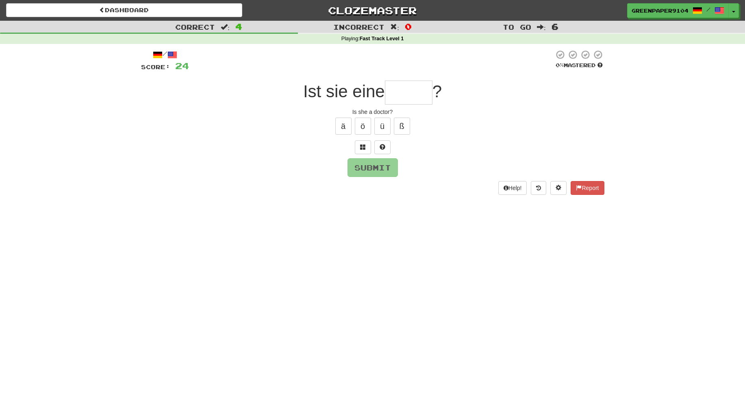
click at [409, 95] on input "text" at bounding box center [409, 92] width 48 height 24
type input "*"
click at [341, 125] on button "ä" at bounding box center [343, 125] width 16 height 17
type input "******"
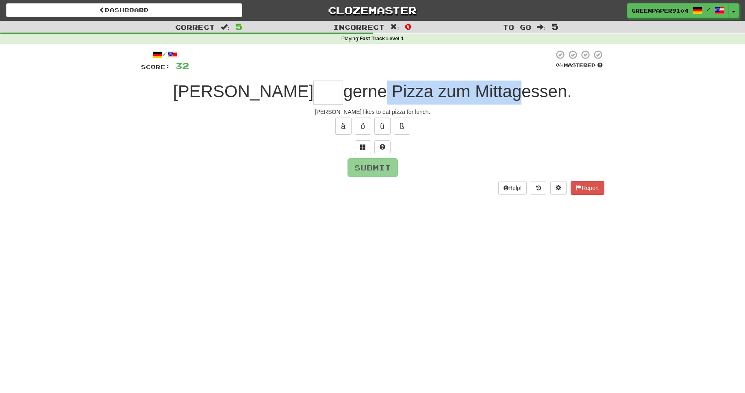
drag, startPoint x: 466, startPoint y: 92, endPoint x: 334, endPoint y: 93, distance: 132.1
click at [343, 93] on span "gerne Pizza zum Mittagessen." at bounding box center [457, 91] width 229 height 19
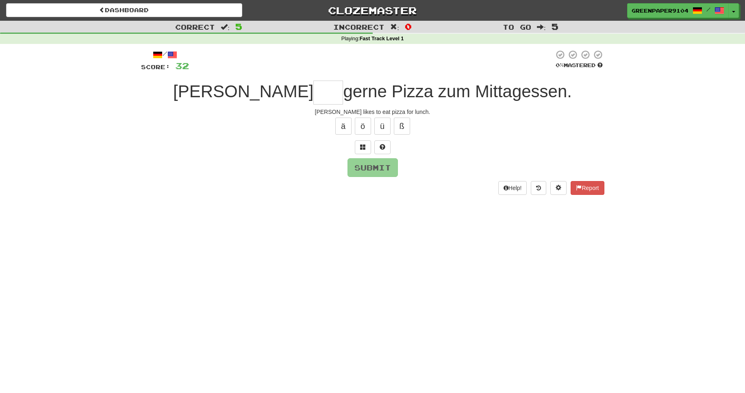
click at [493, 92] on span "gerne Pizza zum Mittagessen." at bounding box center [457, 91] width 229 height 19
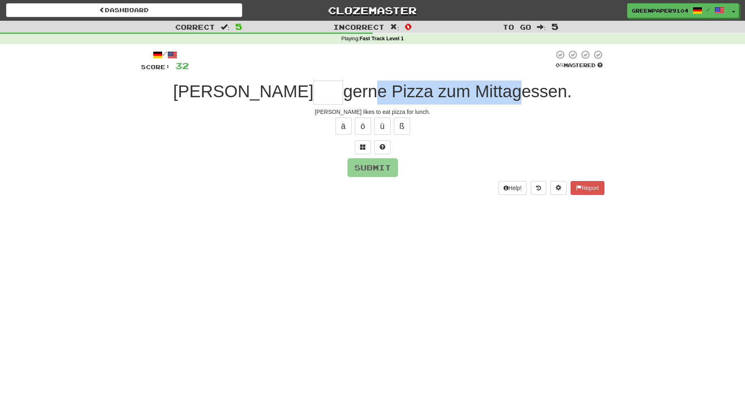
drag, startPoint x: 469, startPoint y: 92, endPoint x: 323, endPoint y: 92, distance: 146.3
click at [343, 92] on span "gerne Pizza zum Mittagessen." at bounding box center [457, 91] width 229 height 19
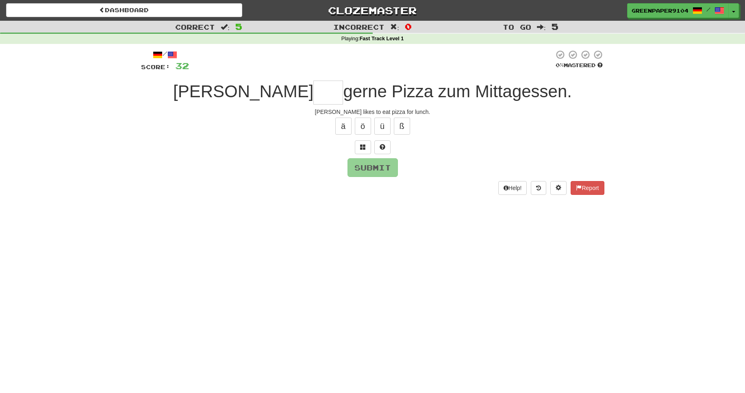
click at [313, 90] on input "text" at bounding box center [328, 92] width 30 height 24
type input "*"
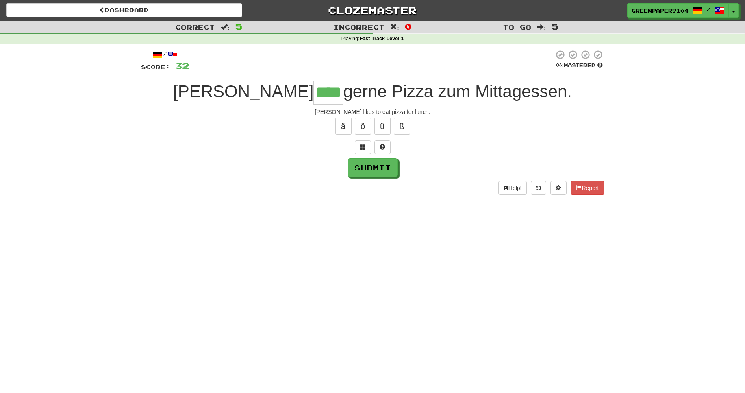
type input "****"
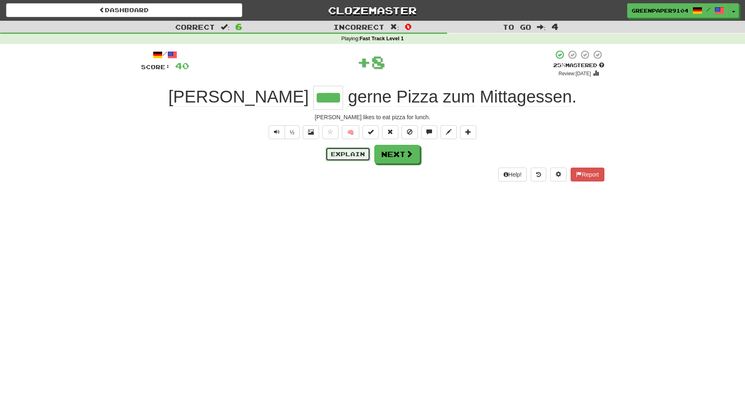
click at [343, 156] on button "Explain" at bounding box center [348, 154] width 45 height 14
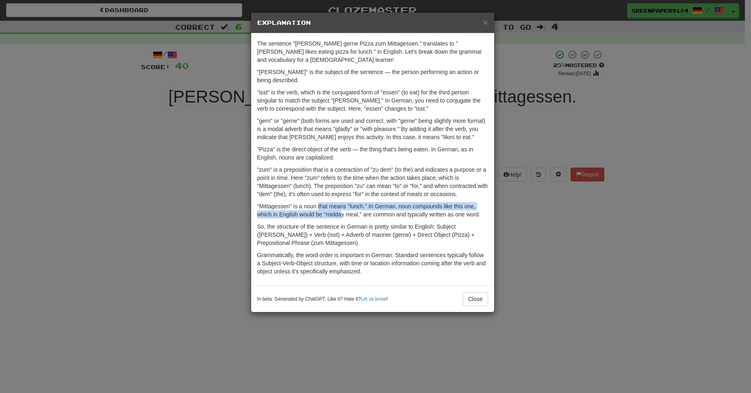
drag, startPoint x: 319, startPoint y: 206, endPoint x: 340, endPoint y: 212, distance: 22.4
click at [340, 212] on p ""Mittagessen" is a noun that means "lunch." In German, noun compounds like this…" at bounding box center [372, 210] width 231 height 16
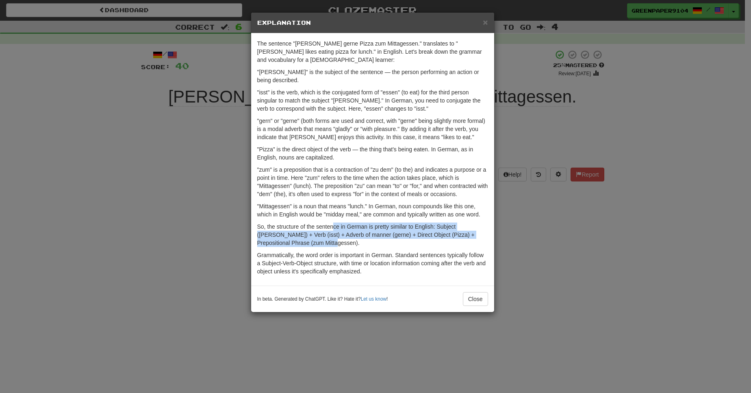
drag, startPoint x: 332, startPoint y: 226, endPoint x: 369, endPoint y: 242, distance: 39.9
click at [369, 242] on p "So, the structure of the sentence in German is pretty similar to English: Subje…" at bounding box center [372, 234] width 231 height 24
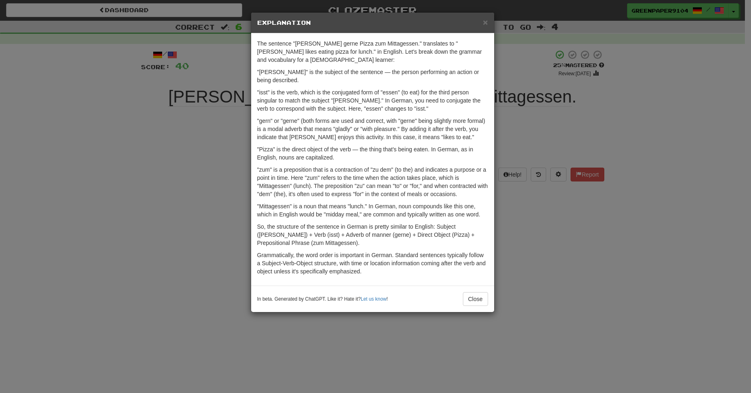
click at [623, 258] on div "× Explanation The sentence "Sarah isst gerne Pizza zum Mittagessen." translates…" at bounding box center [375, 196] width 751 height 393
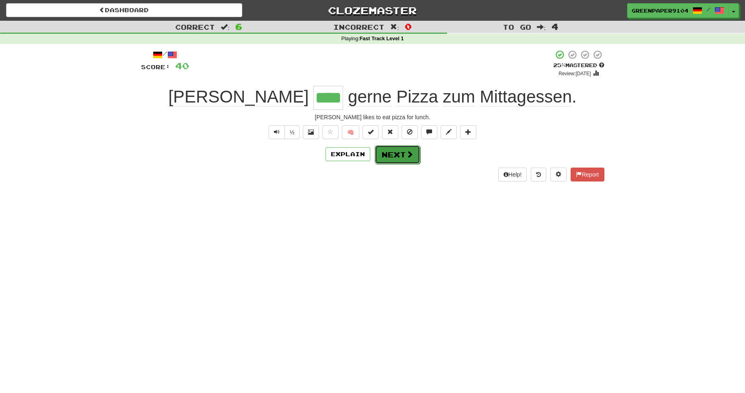
click at [402, 154] on button "Next" at bounding box center [398, 154] width 46 height 19
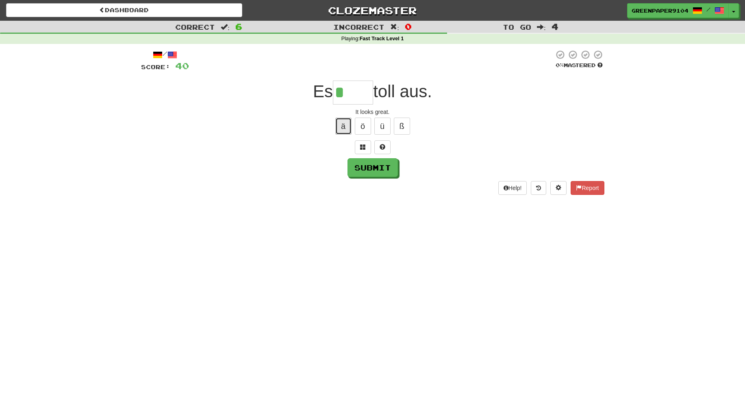
click at [350, 127] on button "ä" at bounding box center [343, 125] width 16 height 17
type input "*"
click at [358, 152] on button at bounding box center [363, 147] width 16 height 14
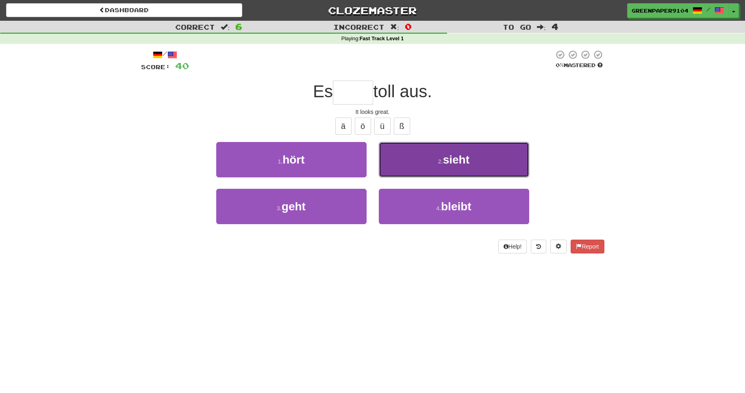
click at [418, 158] on button "2 . sieht" at bounding box center [454, 159] width 150 height 35
type input "*****"
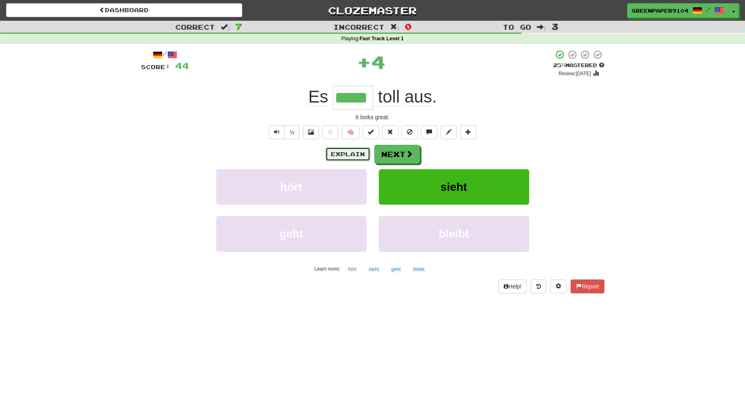
click at [343, 155] on button "Explain" at bounding box center [348, 154] width 45 height 14
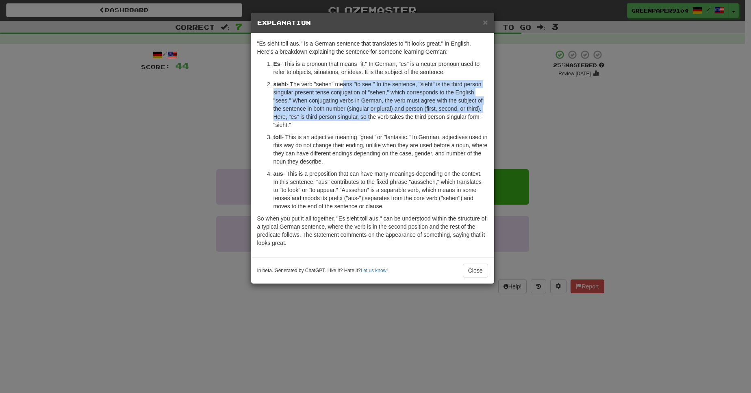
drag, startPoint x: 341, startPoint y: 81, endPoint x: 368, endPoint y: 115, distance: 43.4
click at [368, 115] on p "sieht - The verb "sehen" means "to see." In the sentence, "sieht" is the third …" at bounding box center [381, 104] width 215 height 49
drag, startPoint x: 343, startPoint y: 136, endPoint x: 367, endPoint y: 161, distance: 35.1
click at [367, 161] on p "toll - This is an adjective meaning "great" or "fantastic." In German, adjectiv…" at bounding box center [381, 149] width 215 height 33
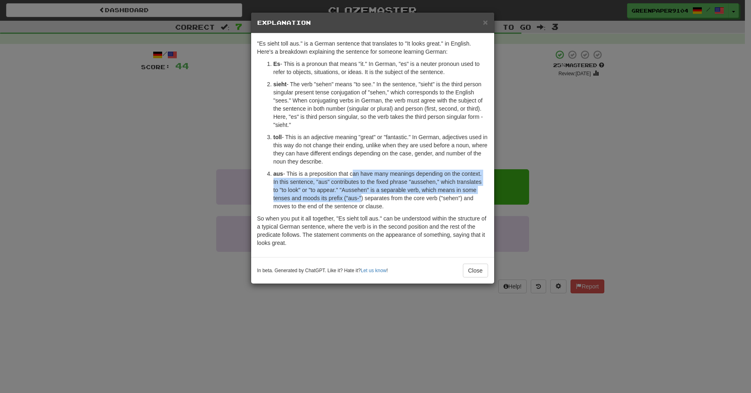
drag, startPoint x: 351, startPoint y: 174, endPoint x: 360, endPoint y: 195, distance: 22.8
click at [360, 195] on p "aus - This is a preposition that can have many meanings depending on the contex…" at bounding box center [381, 189] width 215 height 41
click at [363, 179] on p "aus - This is a preposition that can have many meanings depending on the contex…" at bounding box center [381, 189] width 215 height 41
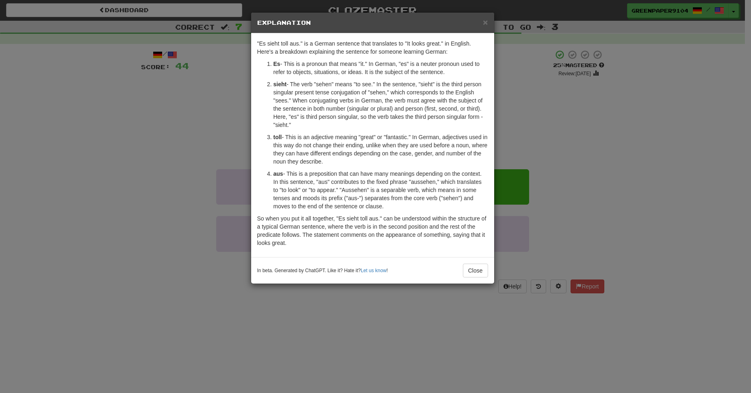
click at [586, 195] on div "× Explanation "Es sieht toll aus." is a German sentence that translates to "It …" at bounding box center [375, 196] width 751 height 393
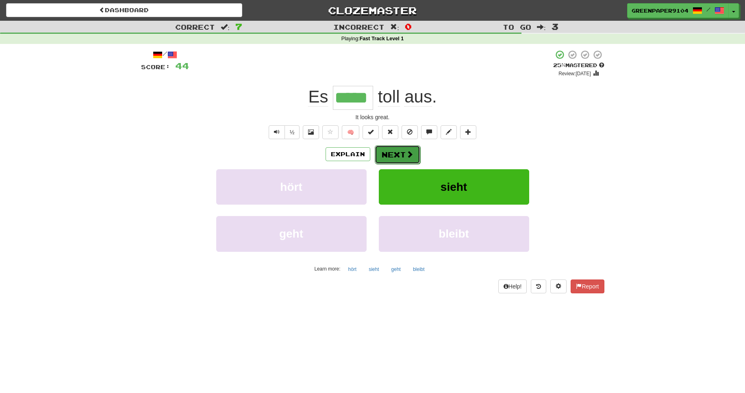
click at [400, 159] on button "Next" at bounding box center [398, 154] width 46 height 19
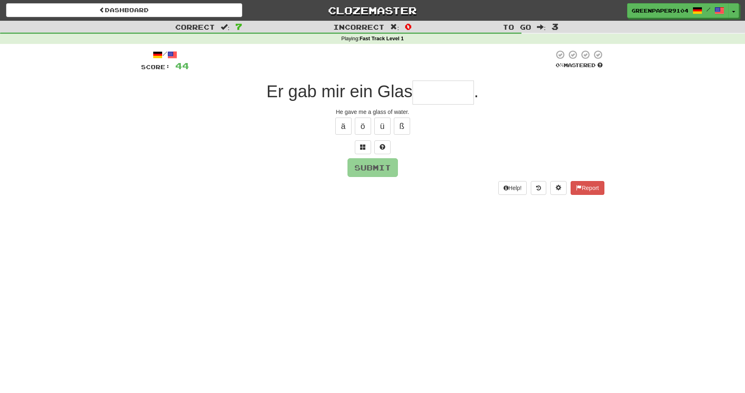
click at [432, 98] on input "text" at bounding box center [443, 92] width 61 height 24
type input "******"
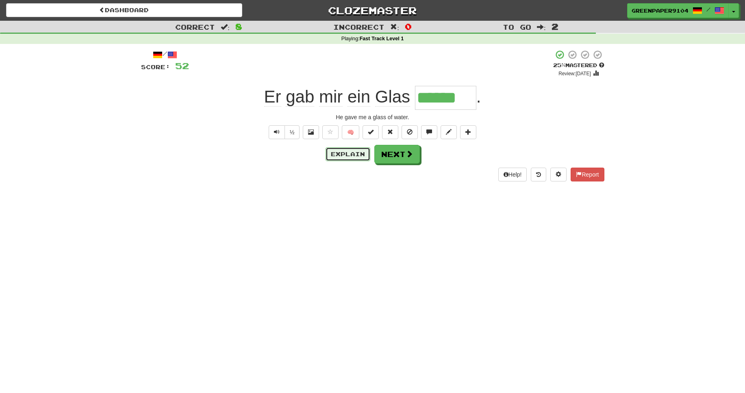
click at [360, 155] on button "Explain" at bounding box center [348, 154] width 45 height 14
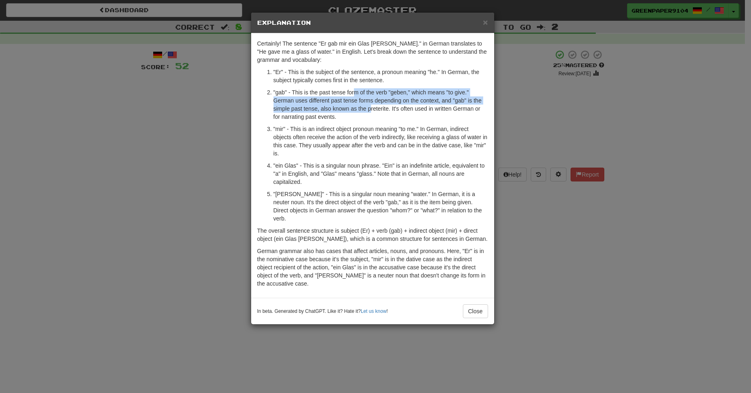
drag, startPoint x: 353, startPoint y: 92, endPoint x: 370, endPoint y: 109, distance: 24.1
click at [370, 109] on p ""gab" - This is the past tense form of the verb "geben," which means "to give."…" at bounding box center [381, 104] width 215 height 33
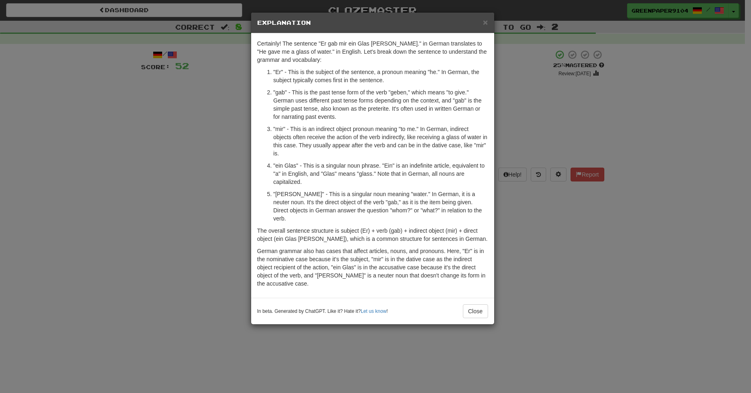
click at [651, 139] on div "× Explanation Certainly! The sentence "Er gab mir ein Glas Wasser." in German t…" at bounding box center [375, 196] width 751 height 393
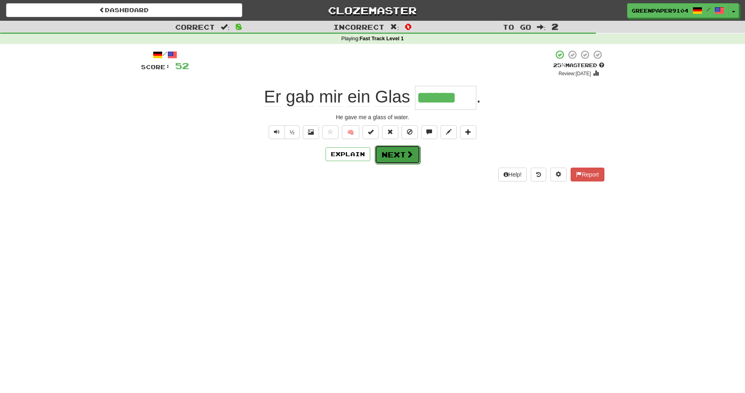
click at [398, 154] on button "Next" at bounding box center [398, 154] width 46 height 19
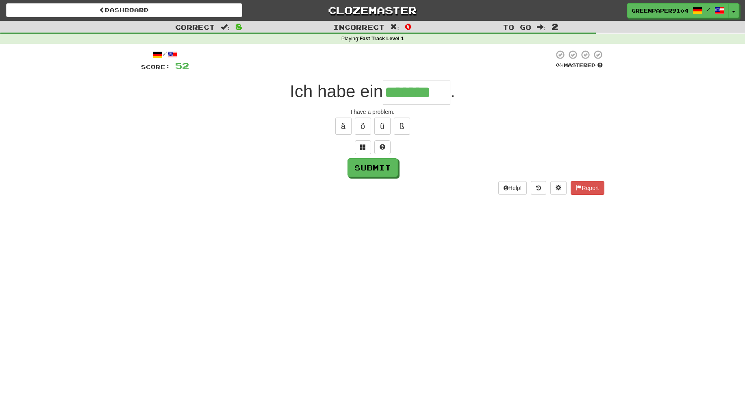
type input "*******"
type input "****"
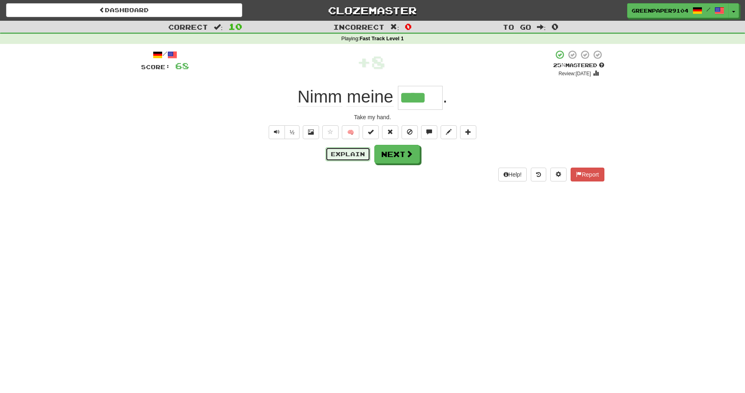
click at [346, 153] on button "Explain" at bounding box center [348, 154] width 45 height 14
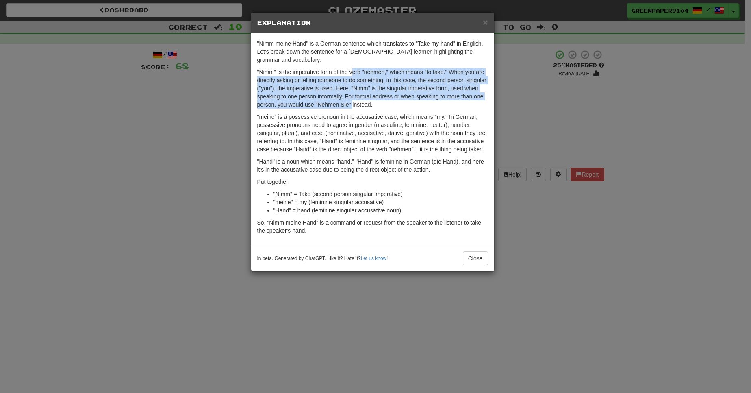
drag, startPoint x: 352, startPoint y: 72, endPoint x: 353, endPoint y: 105, distance: 33.3
click at [353, 105] on p ""Nimm" is the imperative form of the verb "nehmen," which means "to take." When…" at bounding box center [372, 88] width 231 height 41
click at [368, 79] on p ""Nimm" is the imperative form of the verb "nehmen," which means "to take." When…" at bounding box center [372, 88] width 231 height 41
drag, startPoint x: 353, startPoint y: 104, endPoint x: 358, endPoint y: 75, distance: 30.1
click at [358, 75] on p ""Nimm" is the imperative form of the verb "nehmen," which means "to take." When…" at bounding box center [372, 88] width 231 height 41
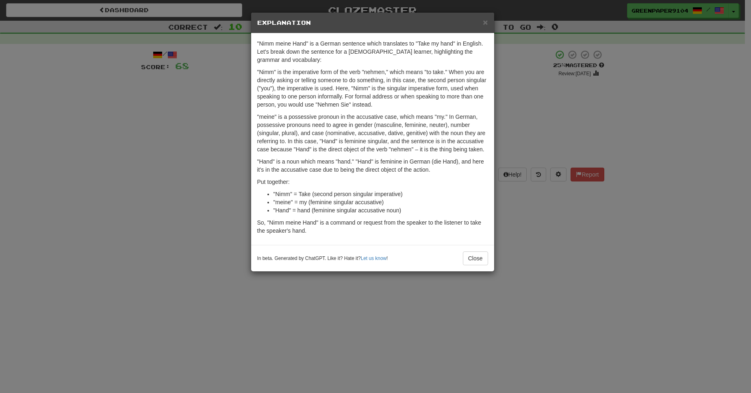
click at [509, 274] on div "× Explanation "Nimm meine Hand" is a German sentence which translates to "Take …" at bounding box center [375, 196] width 751 height 393
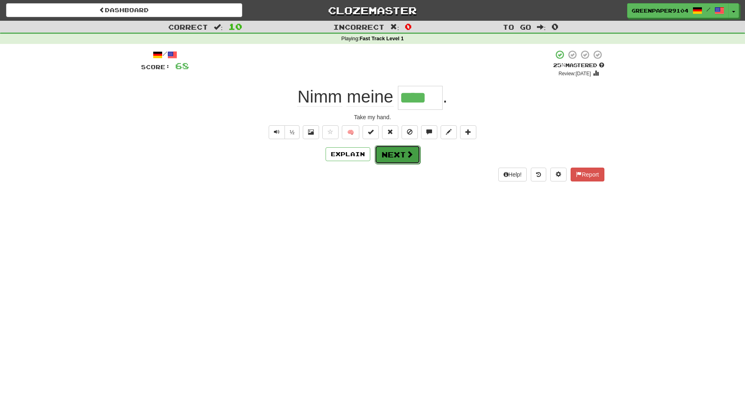
click at [393, 156] on button "Next" at bounding box center [398, 154] width 46 height 19
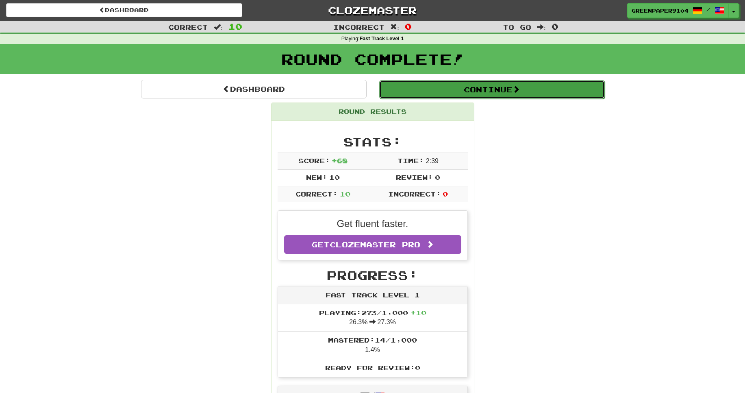
click at [475, 90] on button "Continue" at bounding box center [492, 89] width 226 height 19
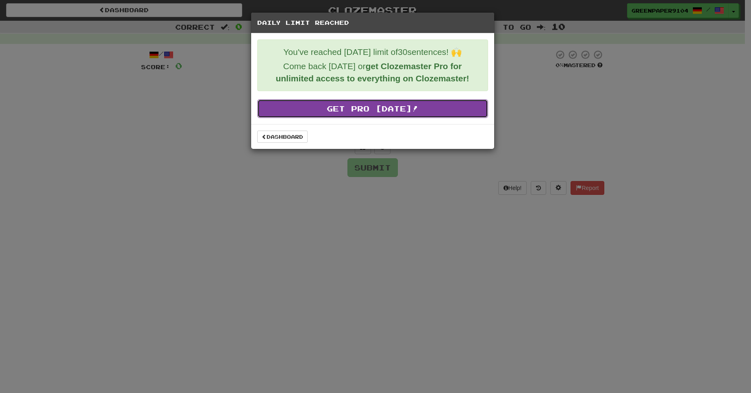
click at [318, 109] on link "Get Pro Today!" at bounding box center [372, 108] width 231 height 19
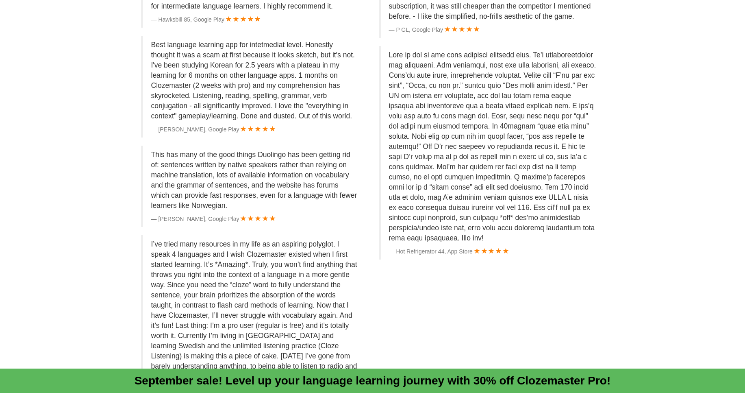
scroll to position [2234, 0]
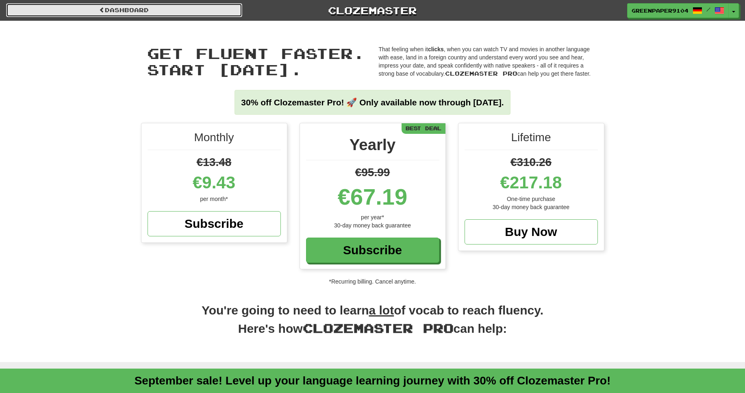
click at [139, 13] on link "Dashboard" at bounding box center [124, 10] width 236 height 14
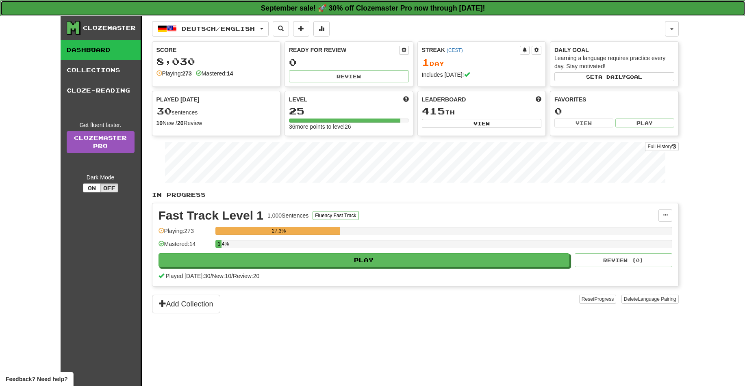
click at [356, 11] on strong "September sale! 🚀 30% off Clozemaster Pro now through [DATE]!" at bounding box center [373, 8] width 224 height 8
click at [400, 8] on strong "September sale! 🚀 30% off Clozemaster Pro now through [DATE]!" at bounding box center [373, 8] width 224 height 8
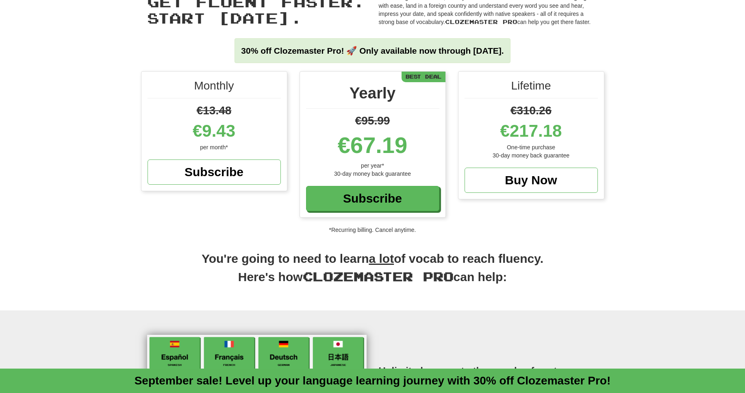
scroll to position [50, 0]
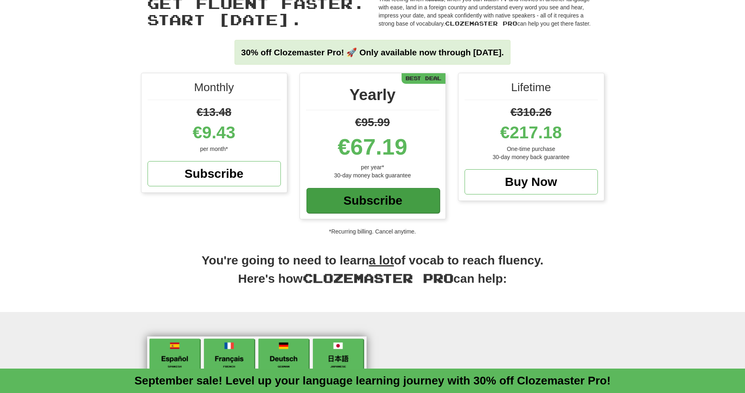
click at [380, 199] on div "Subscribe" at bounding box center [372, 200] width 133 height 25
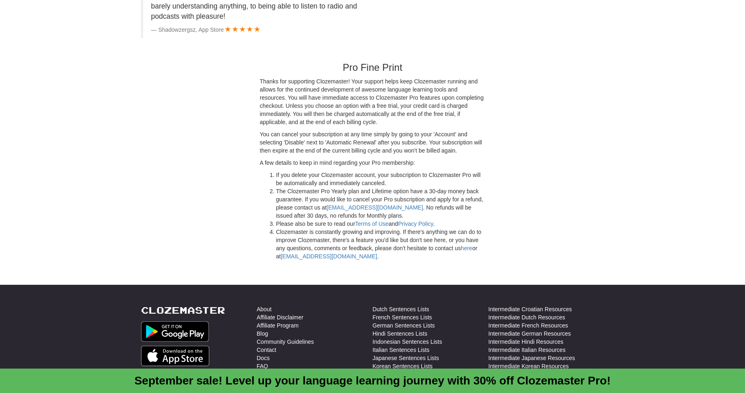
scroll to position [2234, 0]
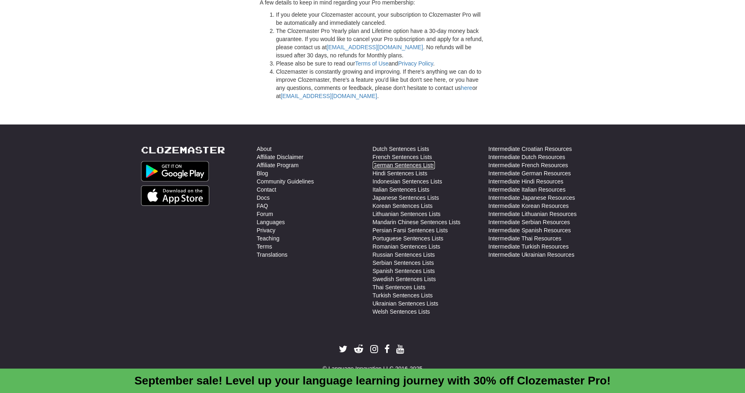
click at [409, 165] on link "German Sentences Lists" at bounding box center [404, 165] width 62 height 8
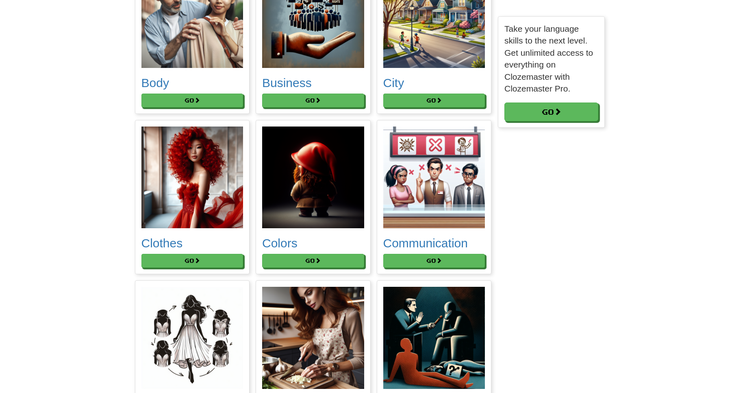
scroll to position [658, 0]
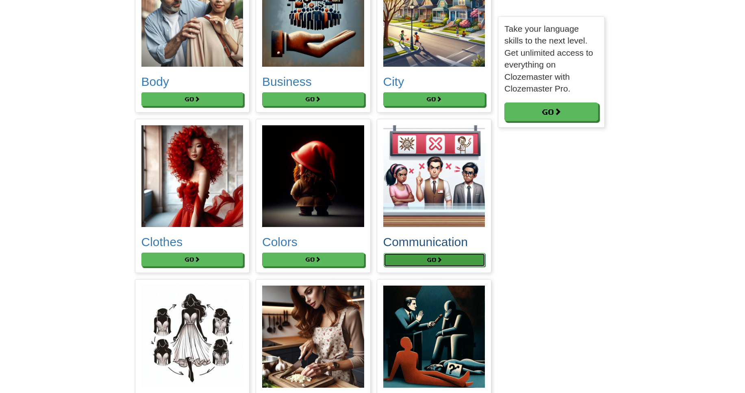
click at [419, 259] on button "Go" at bounding box center [435, 260] width 102 height 14
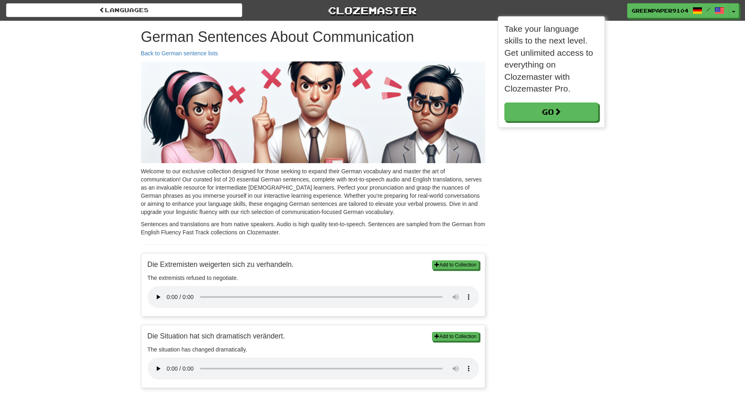
scroll to position [112, 106]
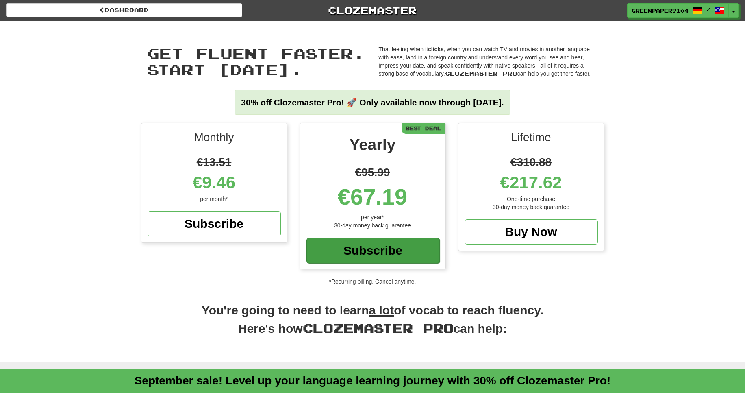
click at [378, 251] on div "Subscribe" at bounding box center [372, 250] width 133 height 25
click at [367, 254] on div "Subscribe" at bounding box center [372, 250] width 133 height 25
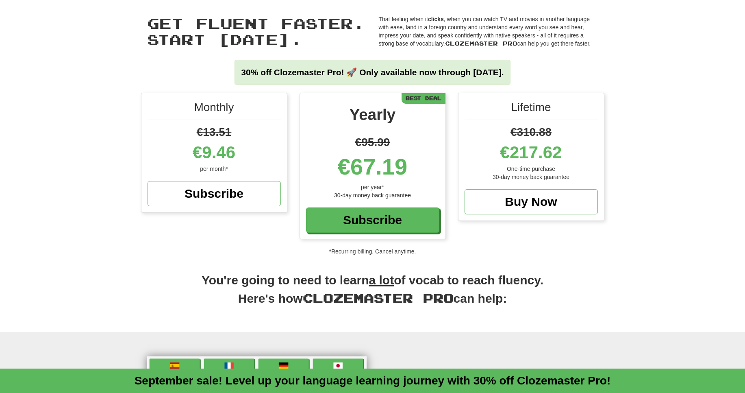
scroll to position [33, 0]
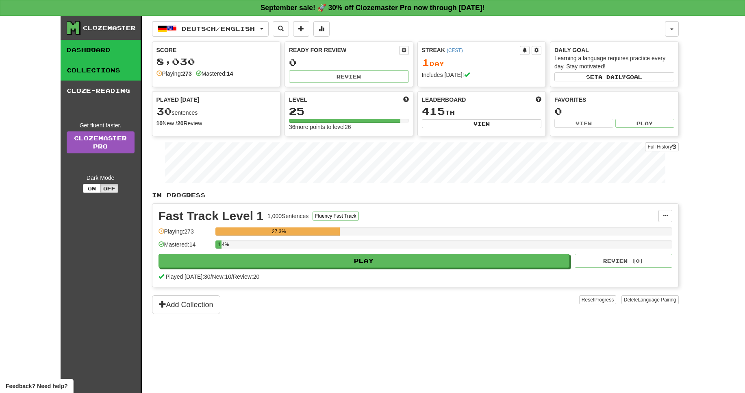
click at [100, 75] on link "Collections" at bounding box center [101, 70] width 80 height 20
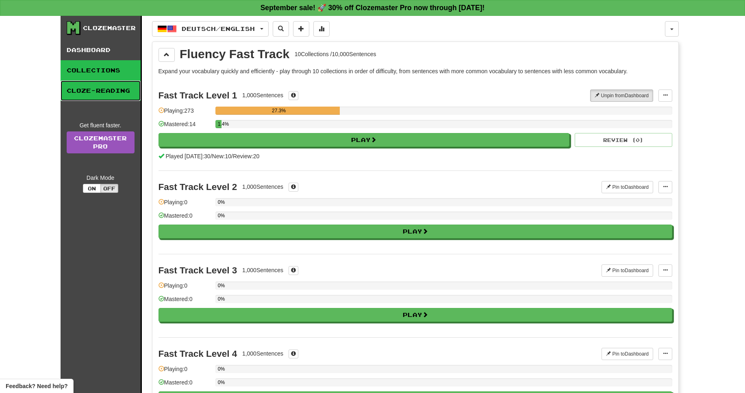
click at [101, 91] on link "Cloze-Reading" at bounding box center [101, 90] width 80 height 20
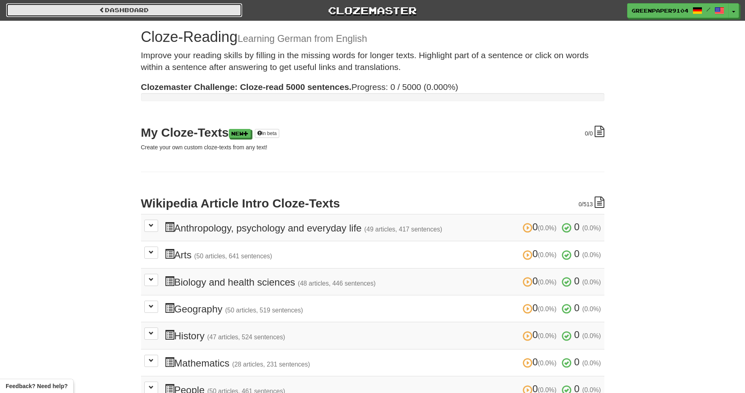
click at [122, 11] on link "Dashboard" at bounding box center [124, 10] width 236 height 14
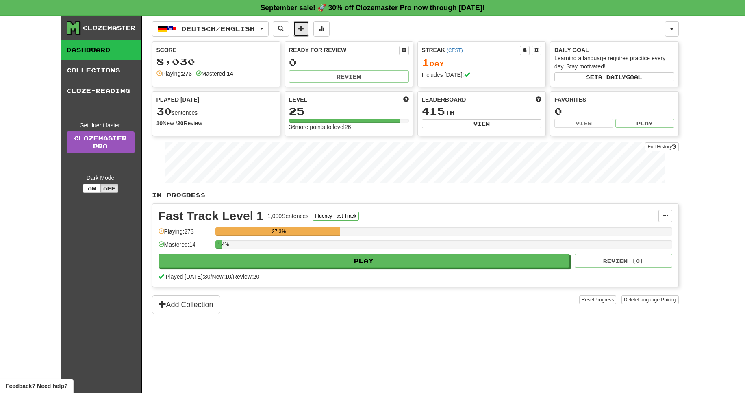
click at [304, 26] on span at bounding box center [301, 29] width 6 height 6
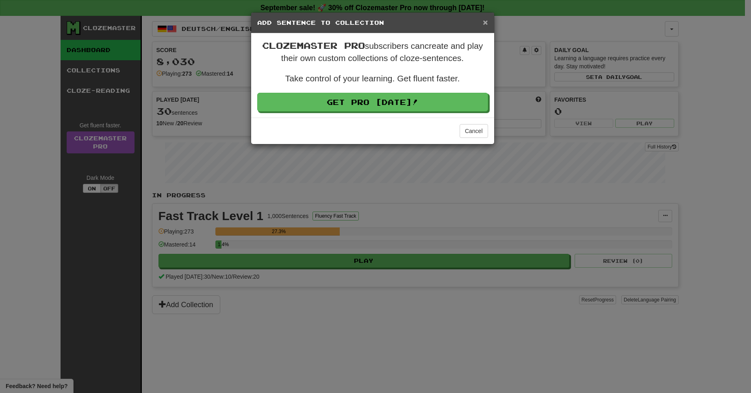
click at [485, 26] on span "×" at bounding box center [485, 21] width 5 height 9
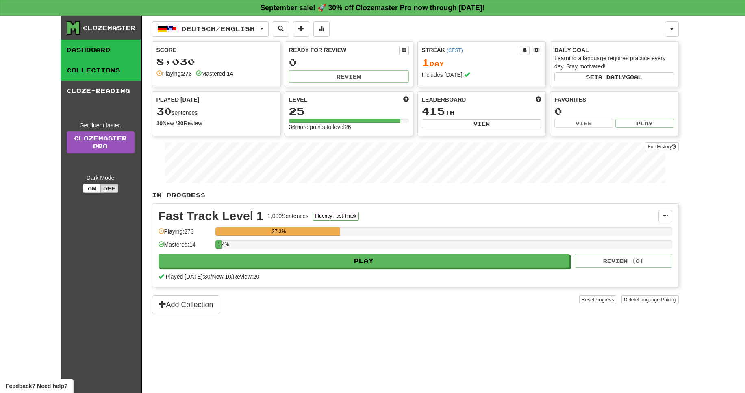
click at [97, 65] on link "Collections" at bounding box center [101, 70] width 80 height 20
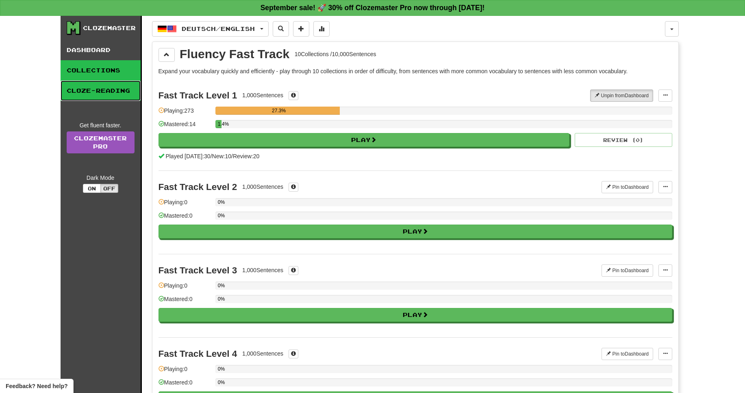
click at [102, 86] on link "Cloze-Reading" at bounding box center [101, 90] width 80 height 20
